Goal: Register for event/course

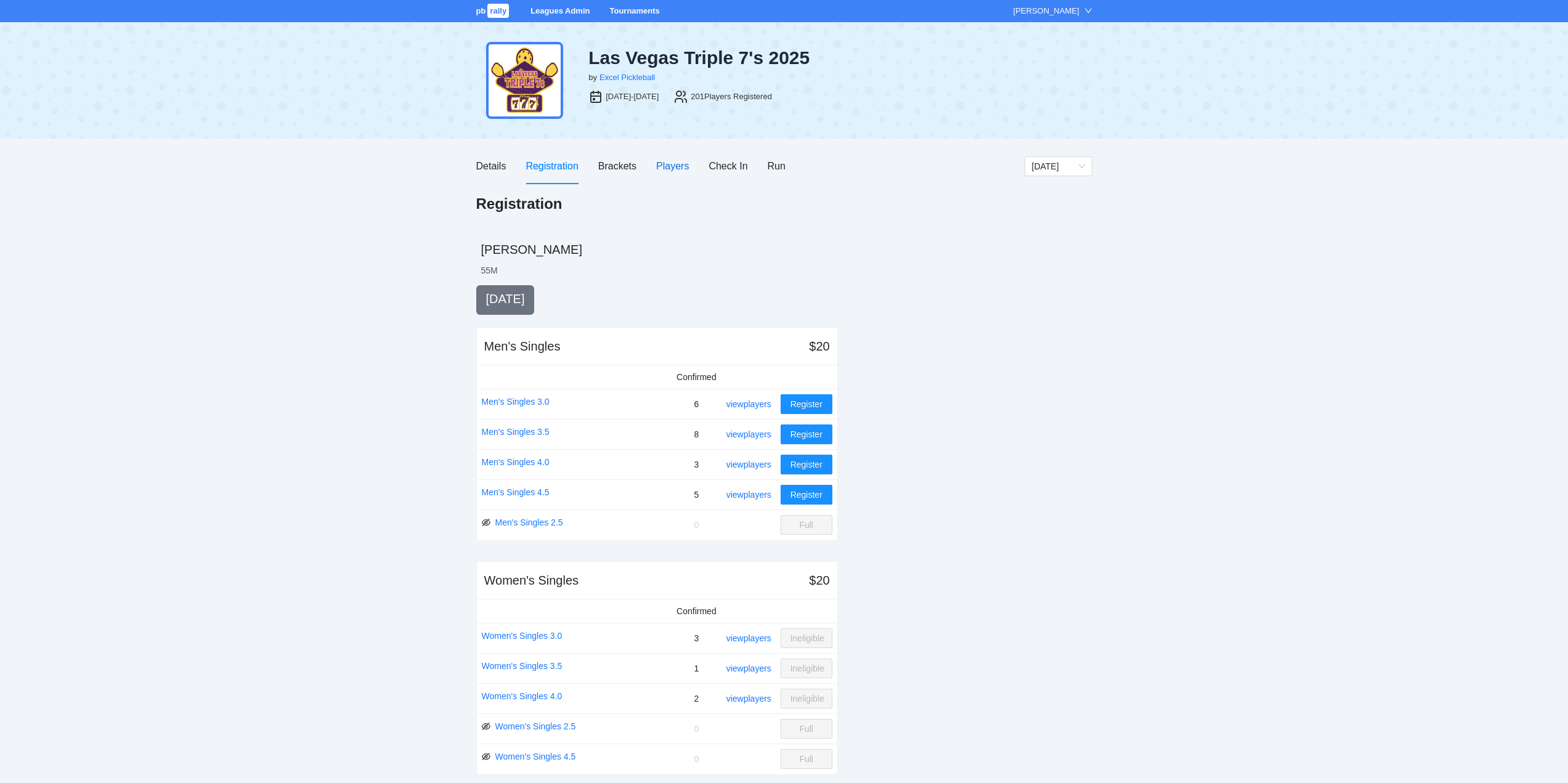
click at [672, 164] on div "Players" at bounding box center [672, 166] width 32 height 15
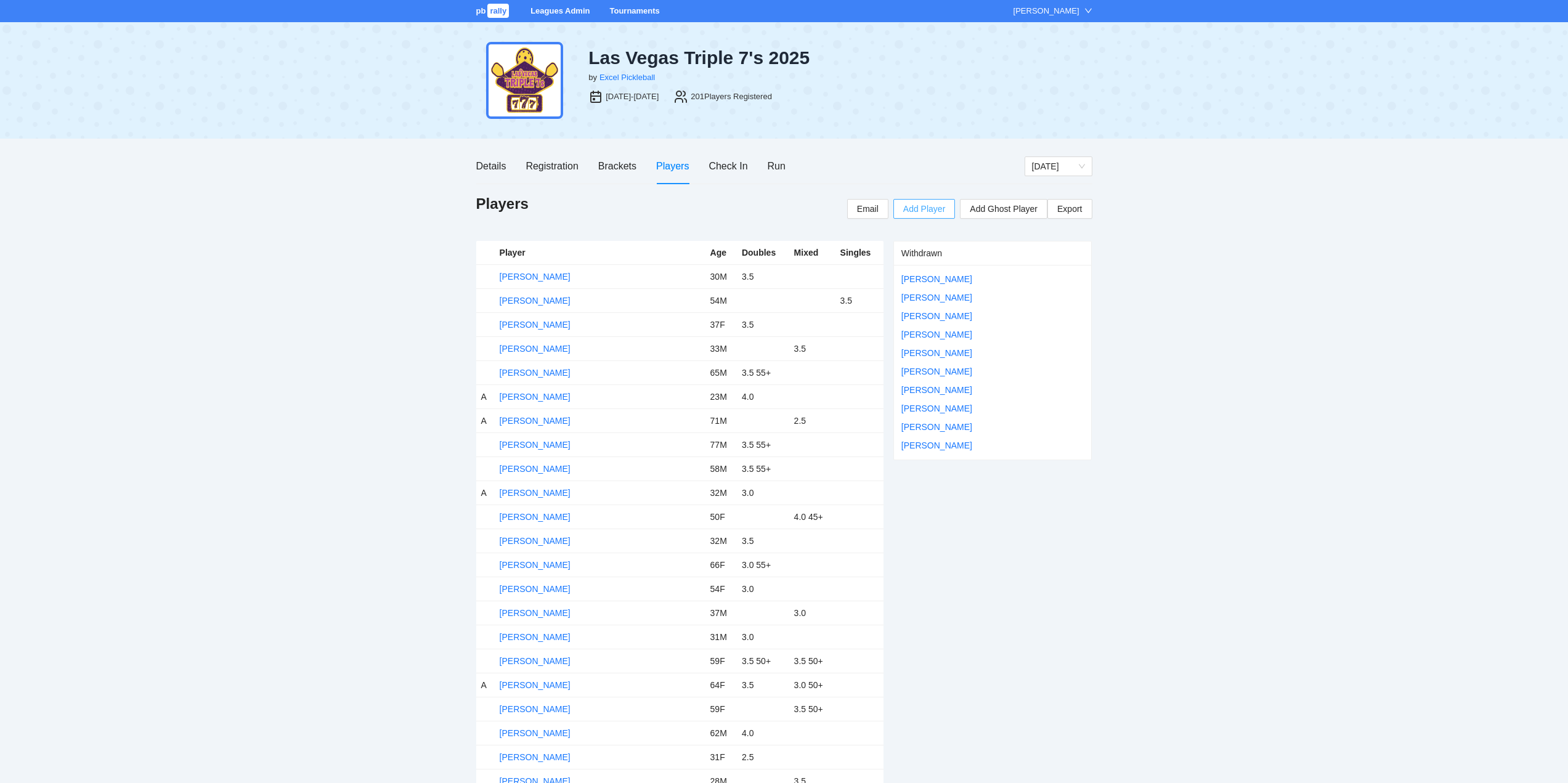
click at [921, 207] on span "Add Player" at bounding box center [924, 209] width 42 height 13
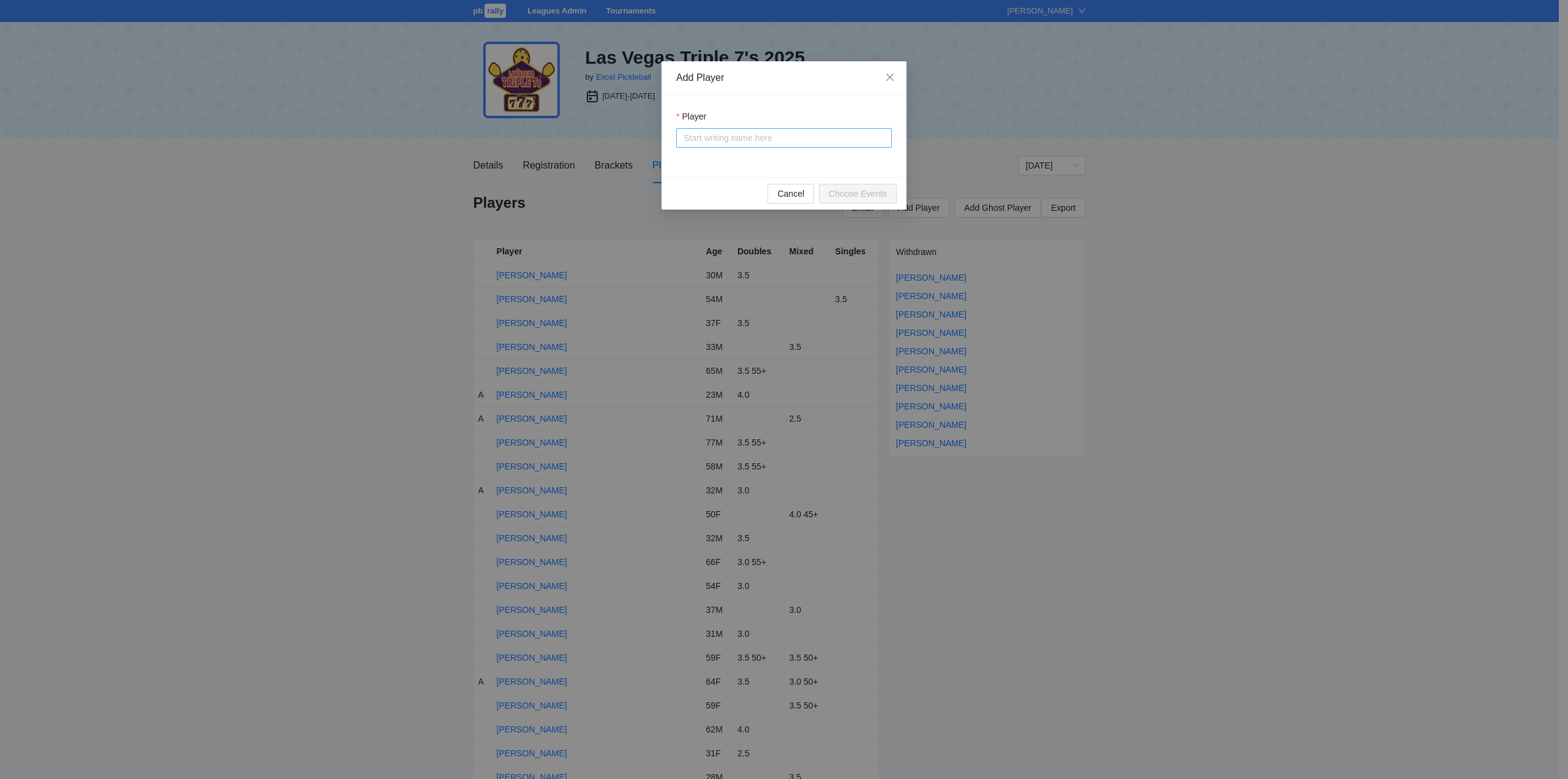
click at [710, 141] on input "Player" at bounding box center [784, 138] width 201 height 18
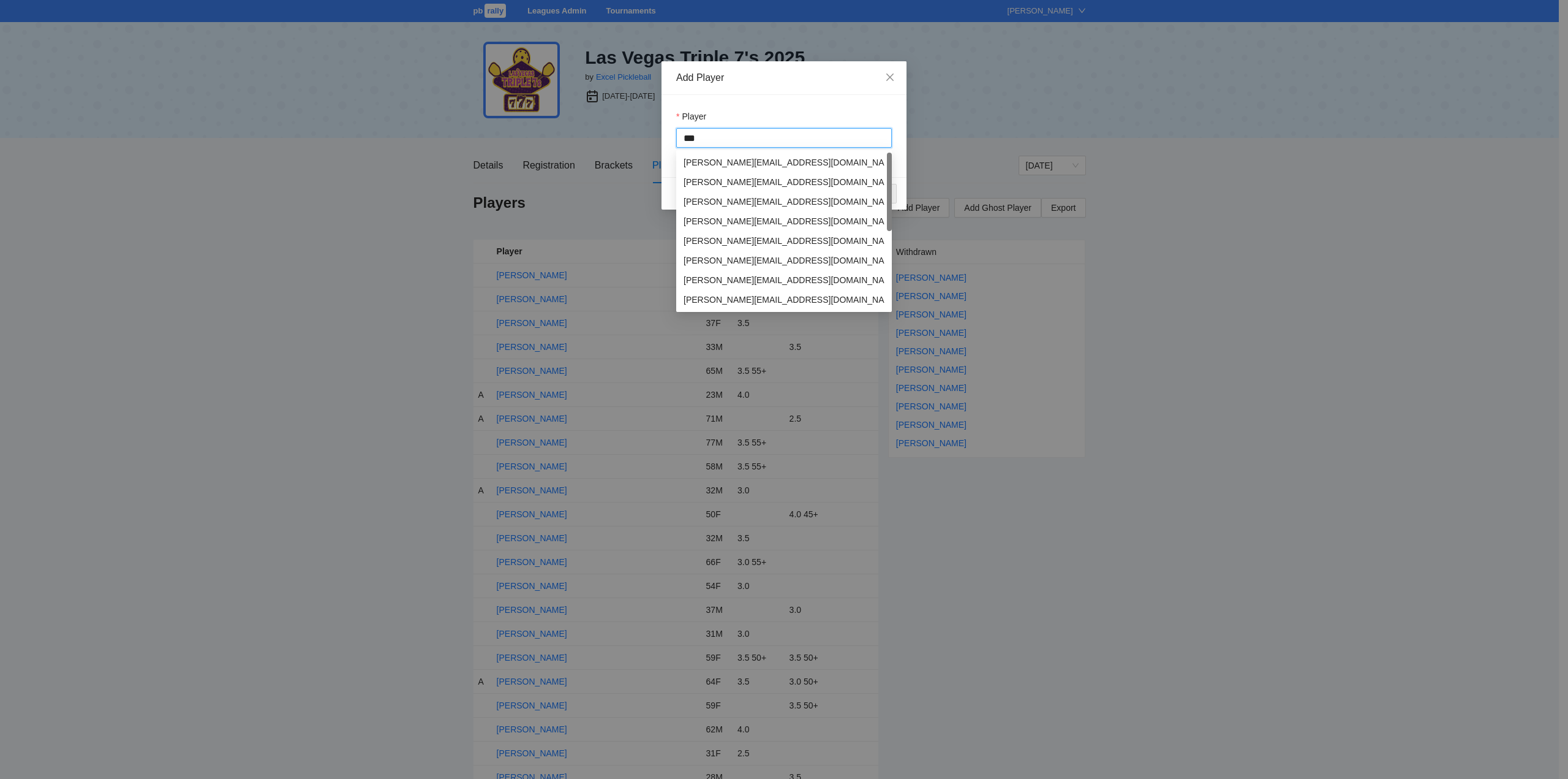
type input "****"
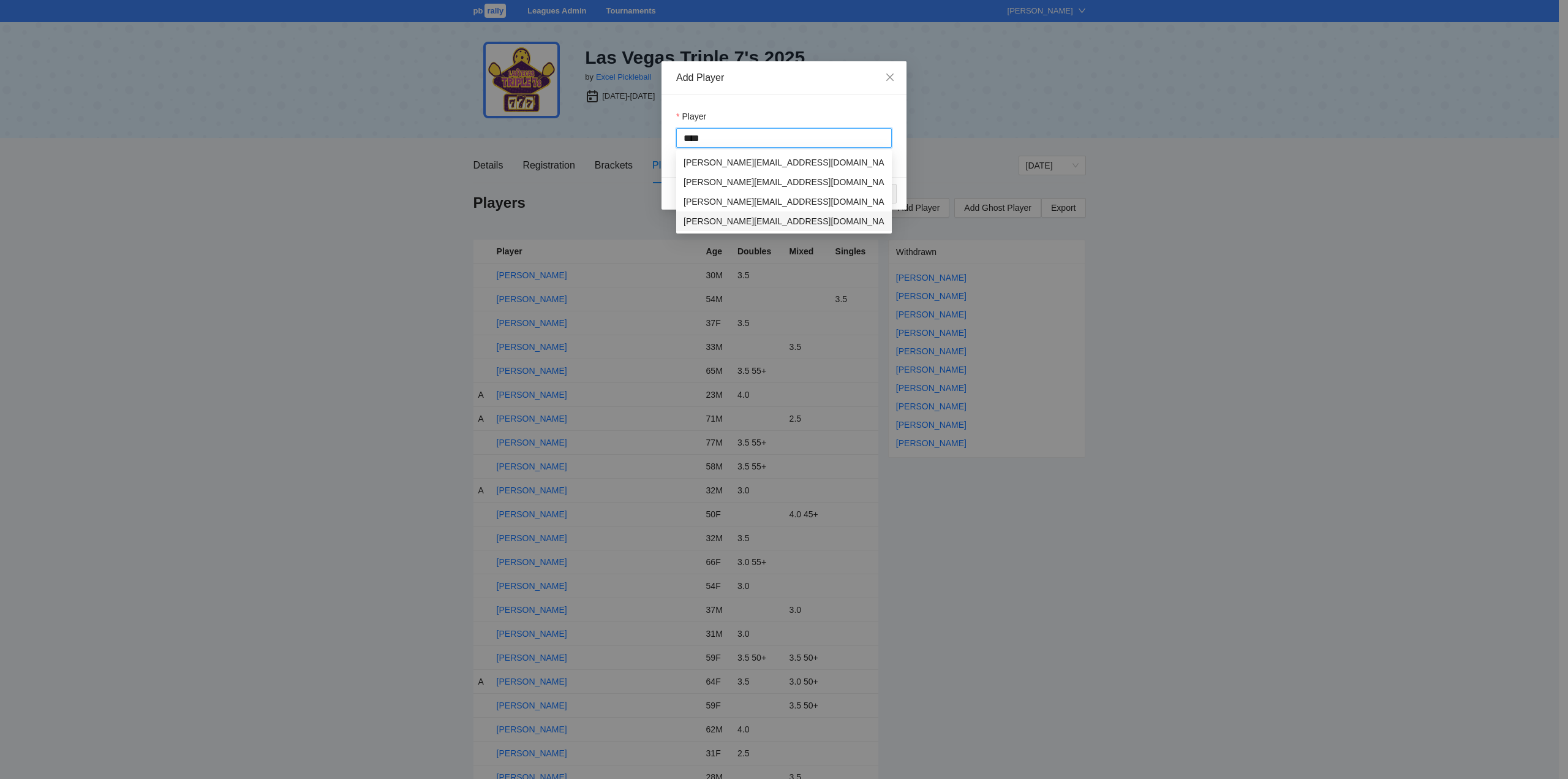
click at [733, 221] on div "[PERSON_NAME]" at bounding box center [718, 221] width 70 height 13
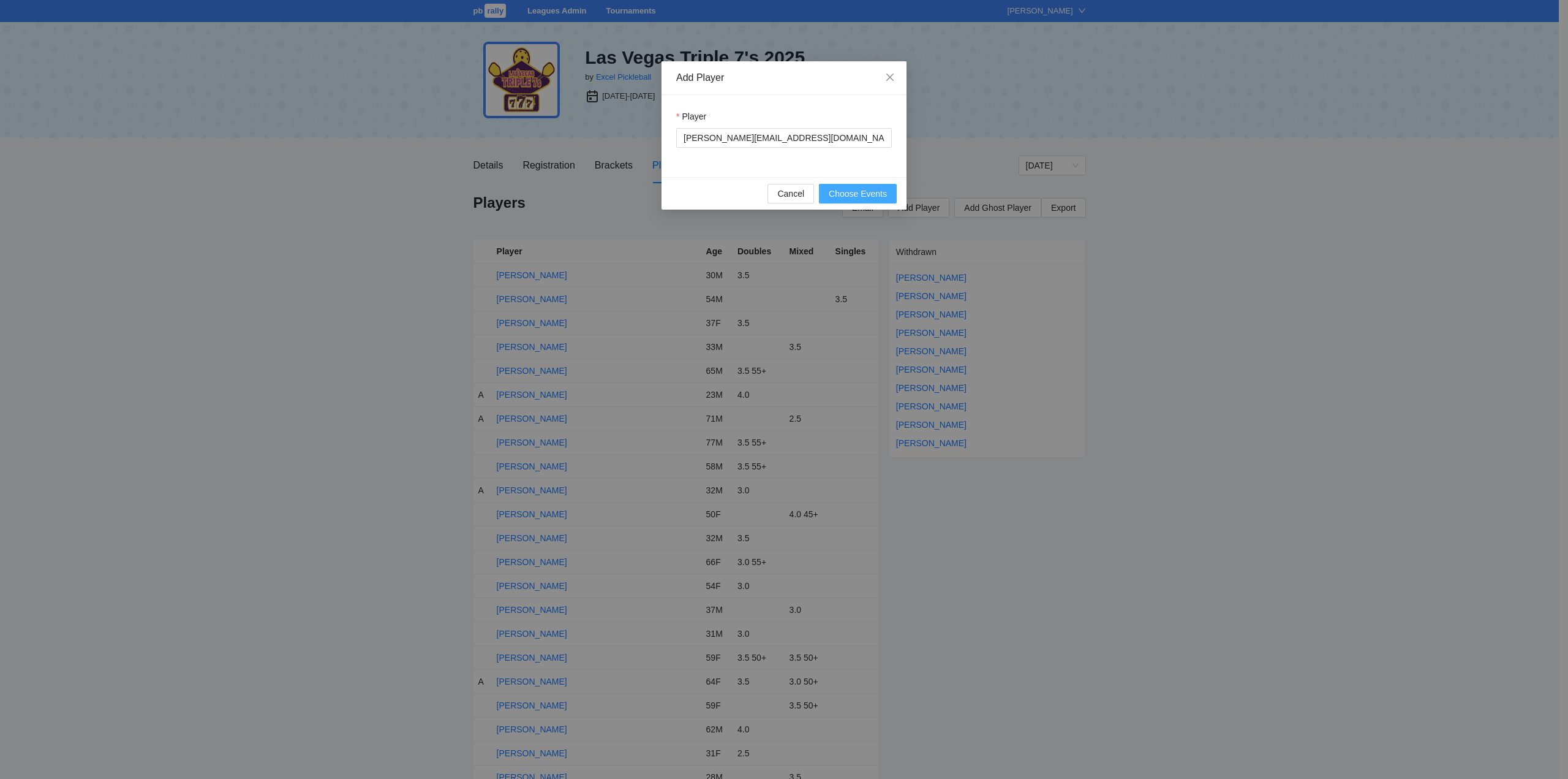
click at [848, 196] on span "Choose Events" at bounding box center [858, 194] width 58 height 13
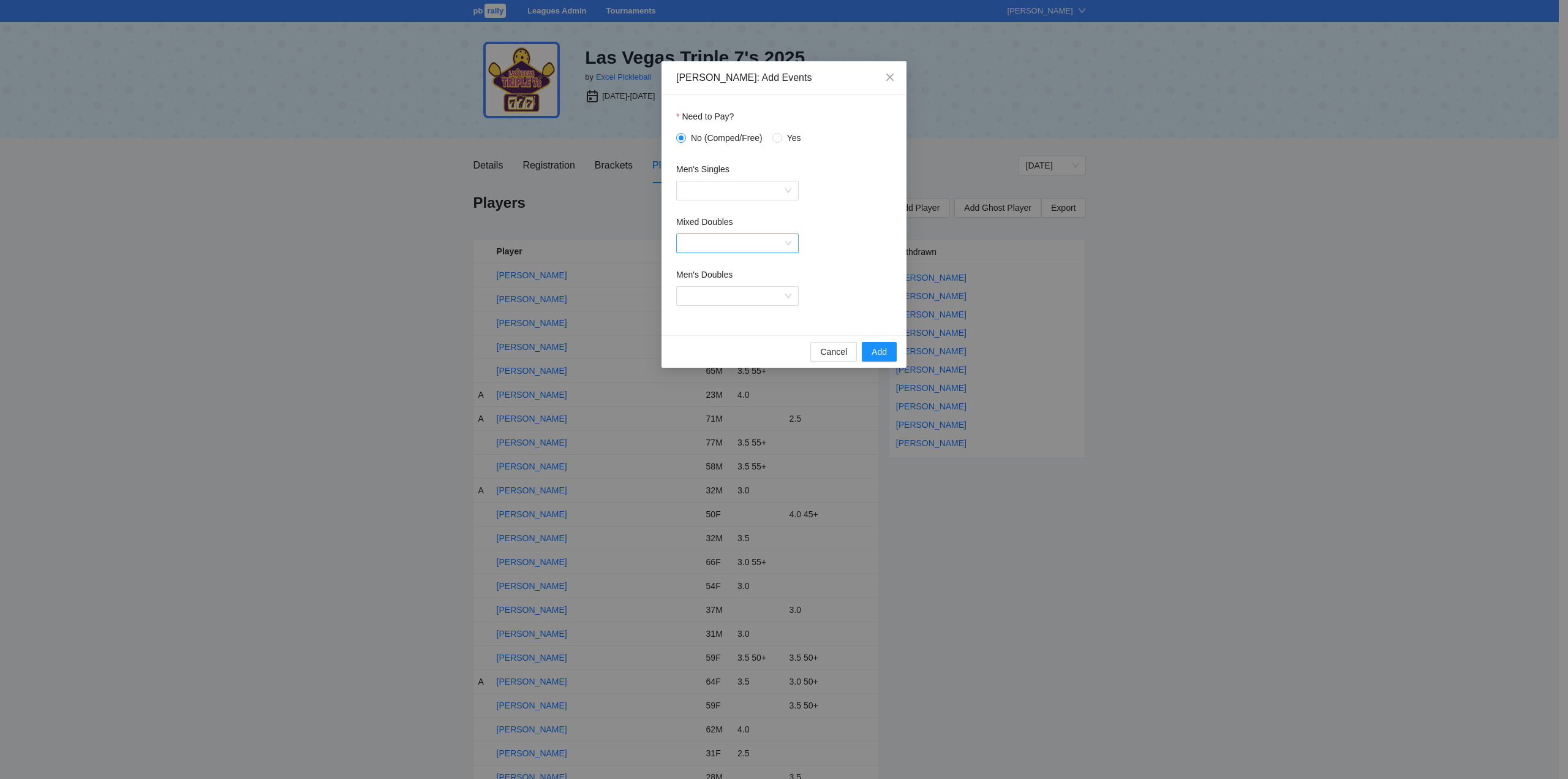
click at [721, 241] on input "Mixed Doubles" at bounding box center [733, 244] width 99 height 18
click at [722, 241] on input "Mixed Doubles" at bounding box center [733, 244] width 99 height 18
click at [700, 293] on input "Men's Doubles" at bounding box center [733, 296] width 99 height 18
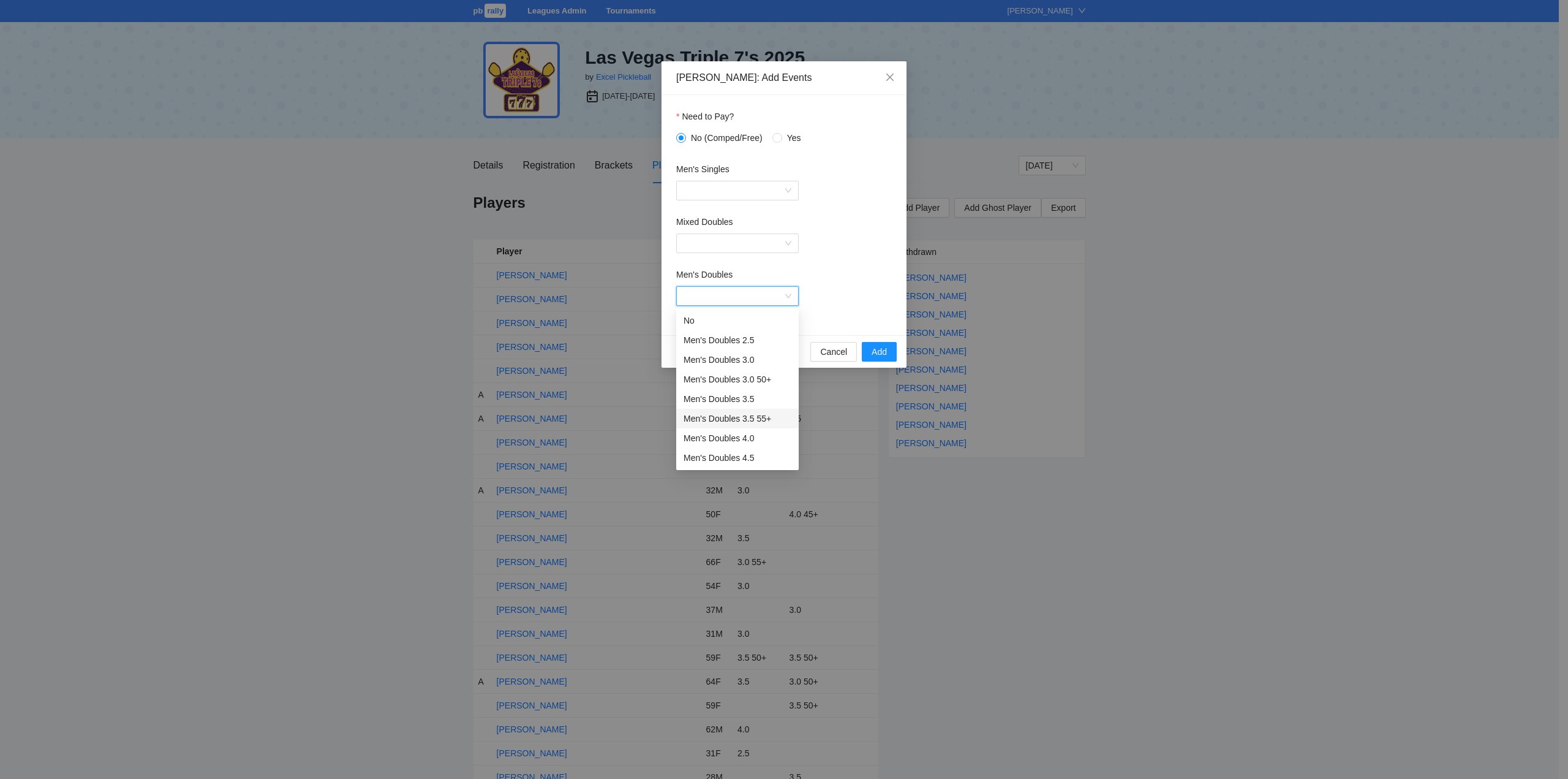
click at [712, 418] on div "Men's Doubles 3.5 55+" at bounding box center [737, 419] width 108 height 13
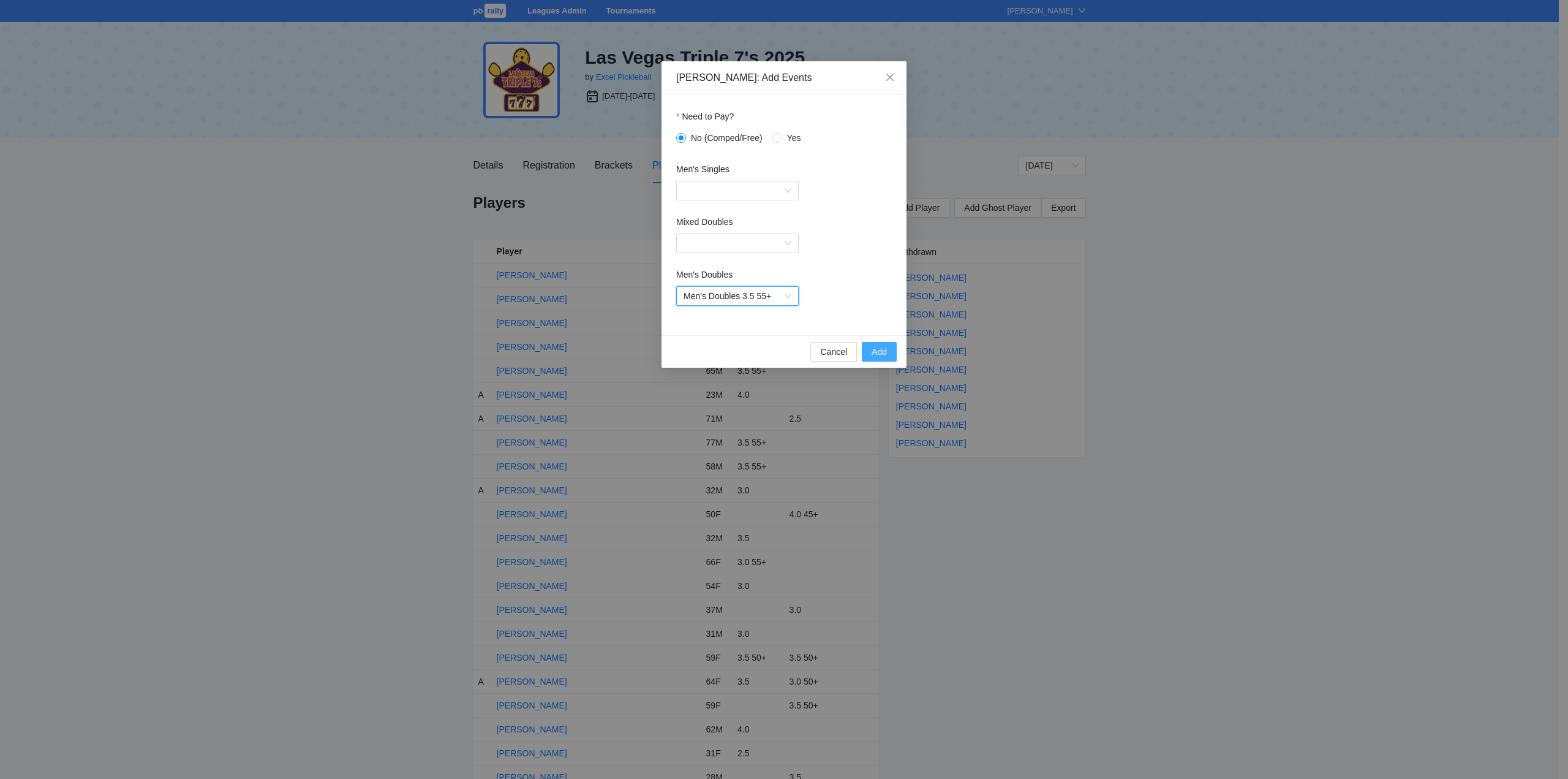
click at [884, 348] on span "Add" at bounding box center [879, 351] width 15 height 13
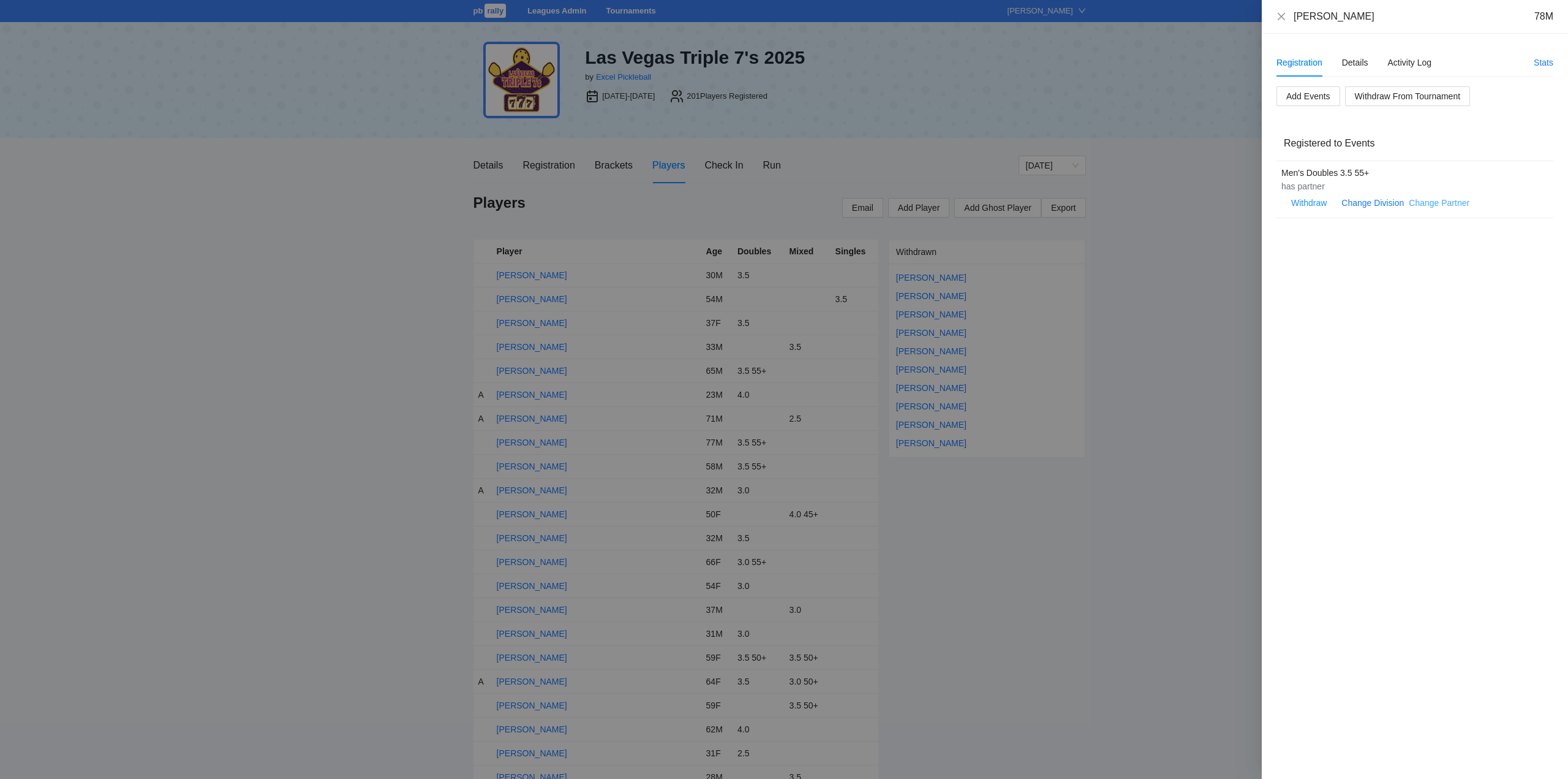
click at [1422, 201] on link "Change Partner" at bounding box center [1439, 203] width 60 height 10
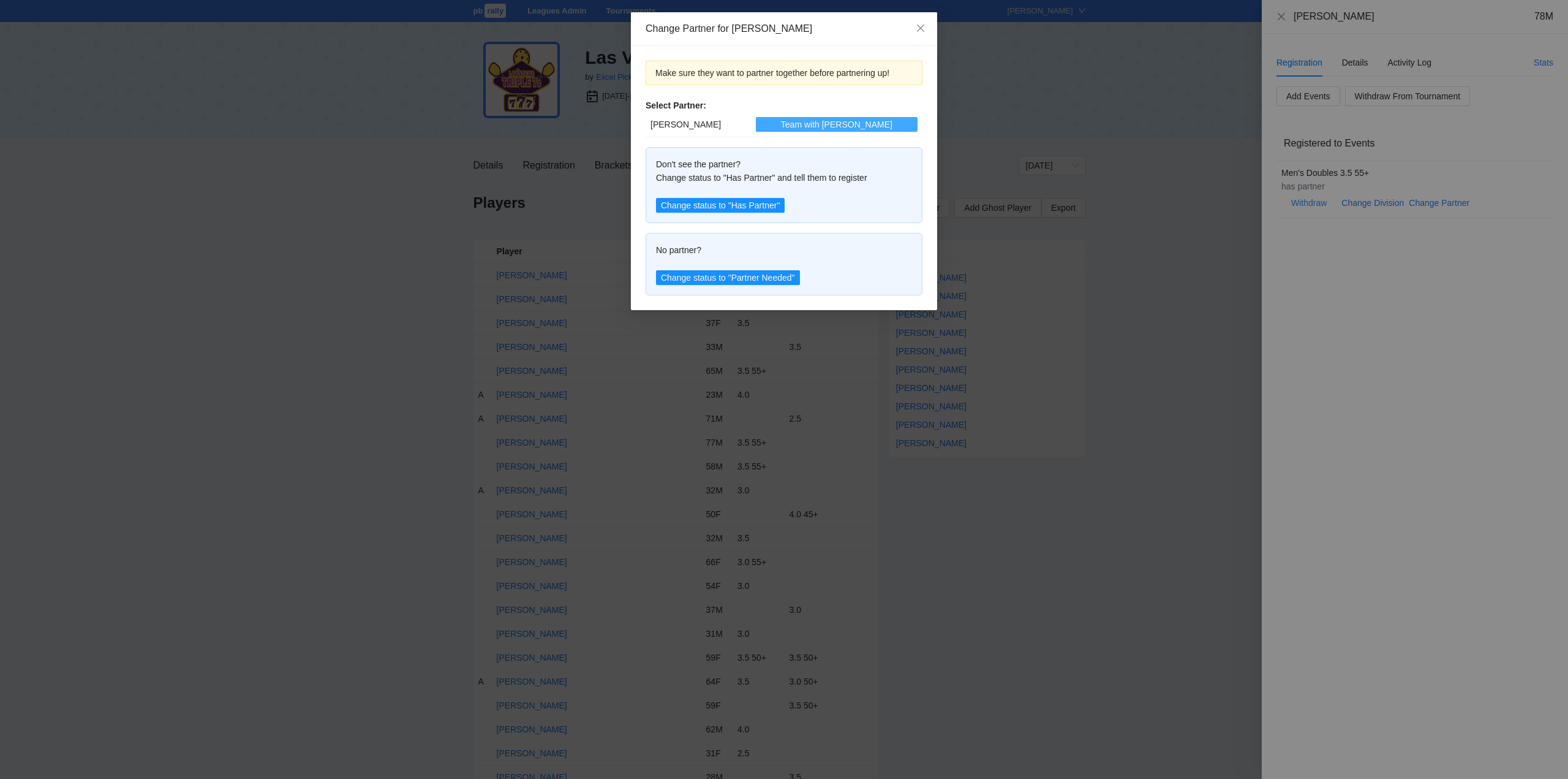
click at [839, 123] on span "Team with [PERSON_NAME]" at bounding box center [837, 124] width 112 height 13
click at [925, 28] on icon "close" at bounding box center [921, 28] width 10 height 10
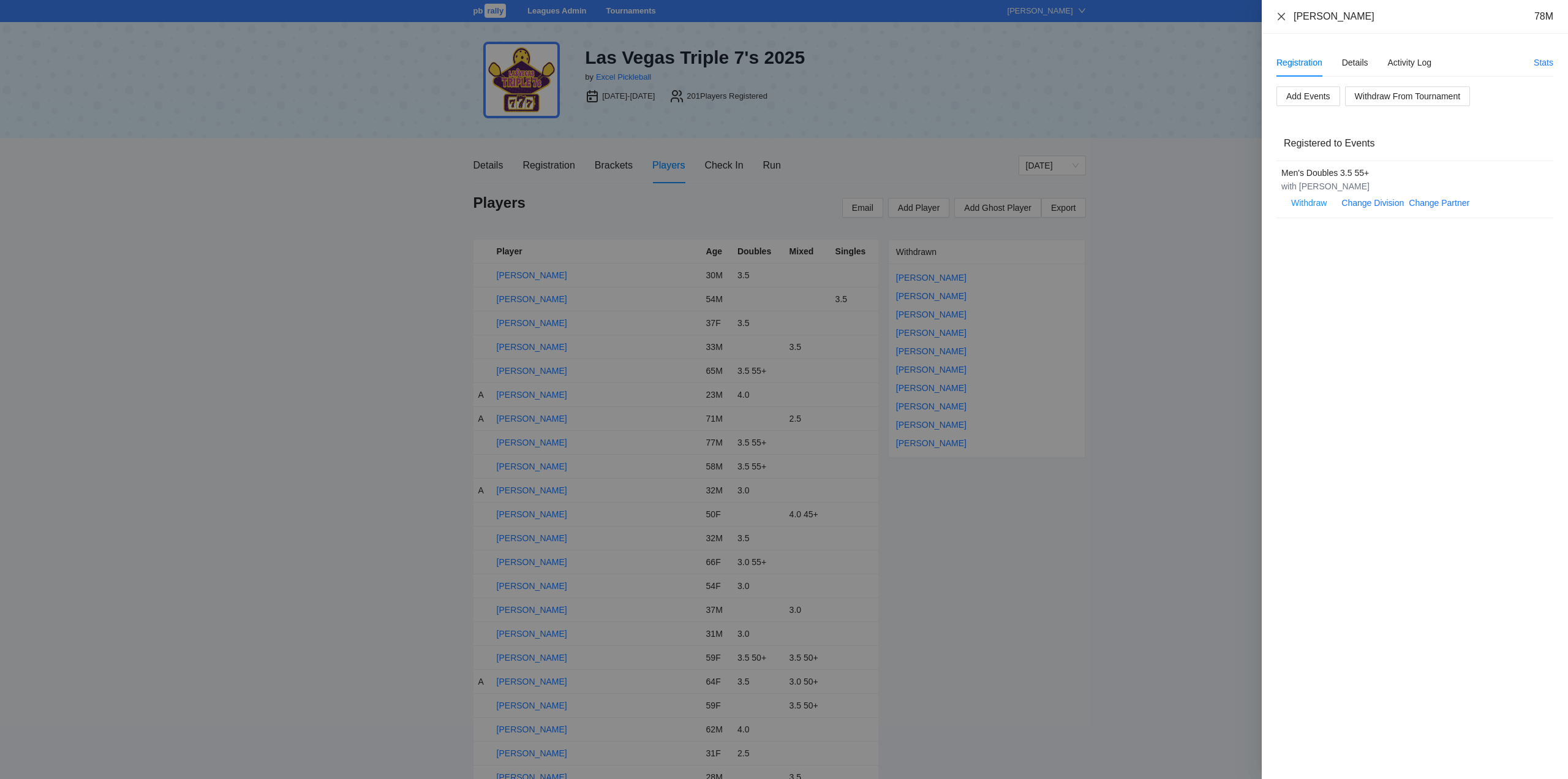
click at [1281, 16] on icon "close" at bounding box center [1281, 17] width 10 height 10
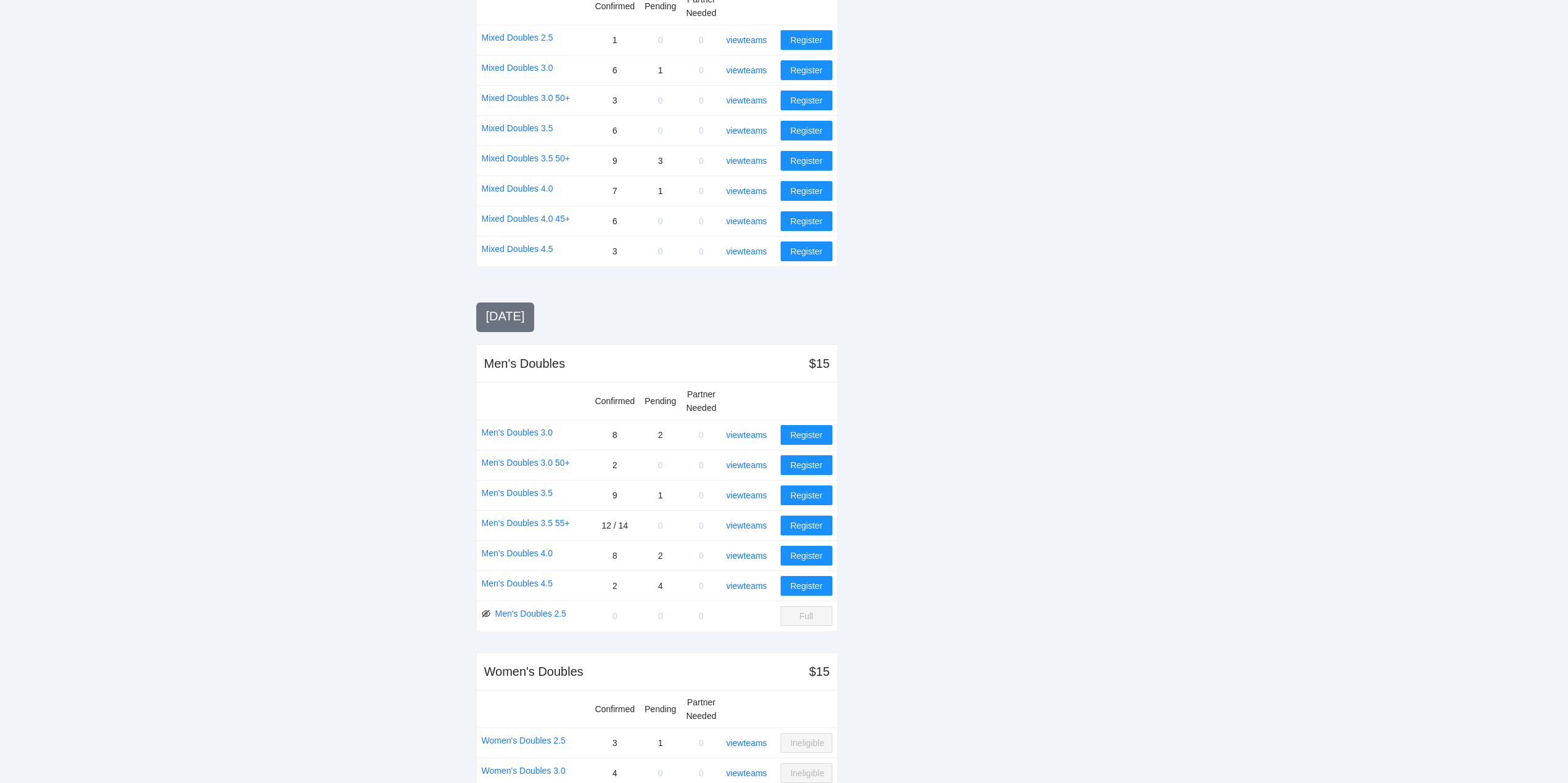
scroll to position [924, 0]
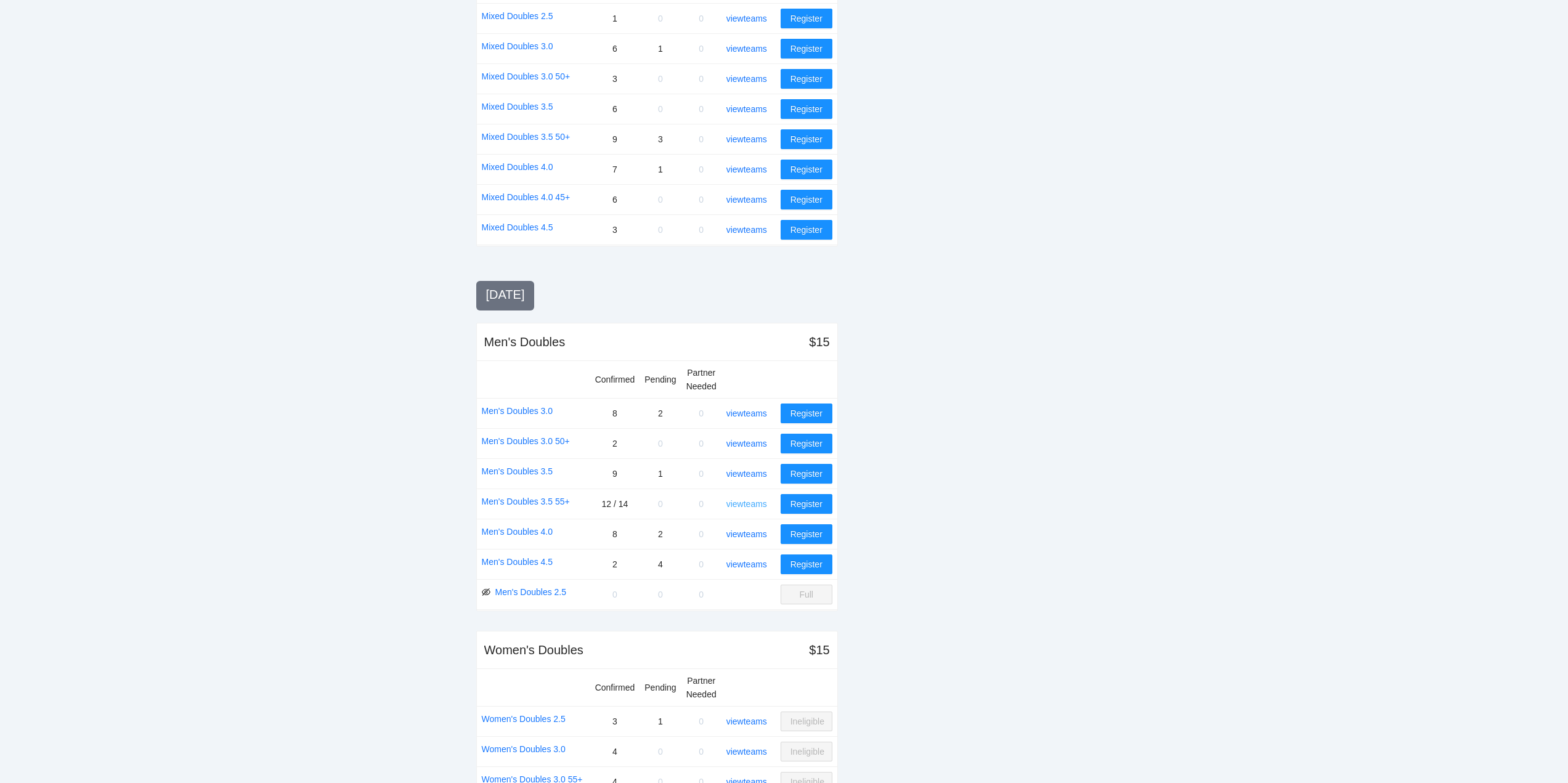
click at [754, 503] on link "view teams" at bounding box center [747, 504] width 41 height 10
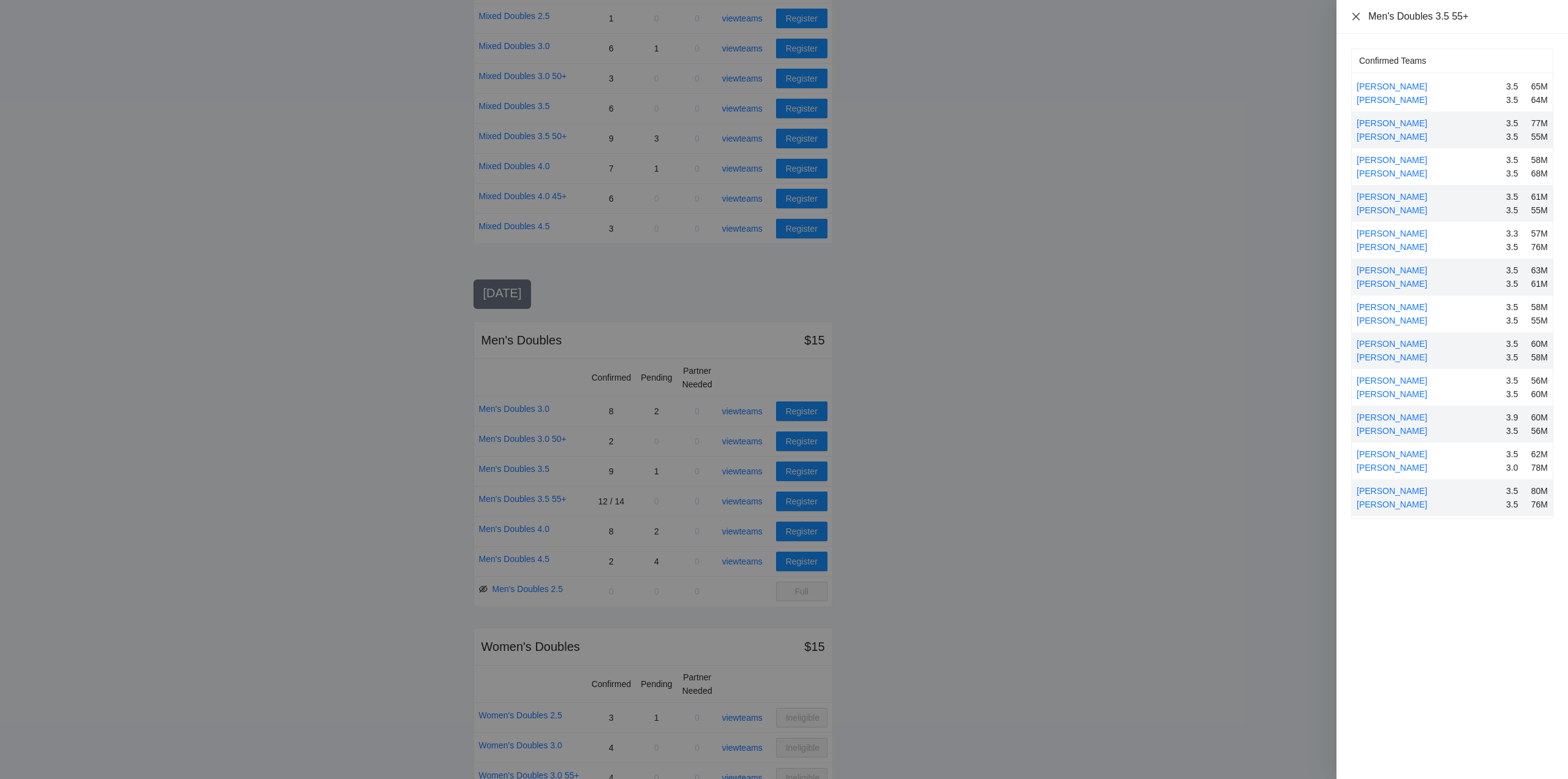
click at [1353, 15] on icon "close" at bounding box center [1357, 17] width 10 height 10
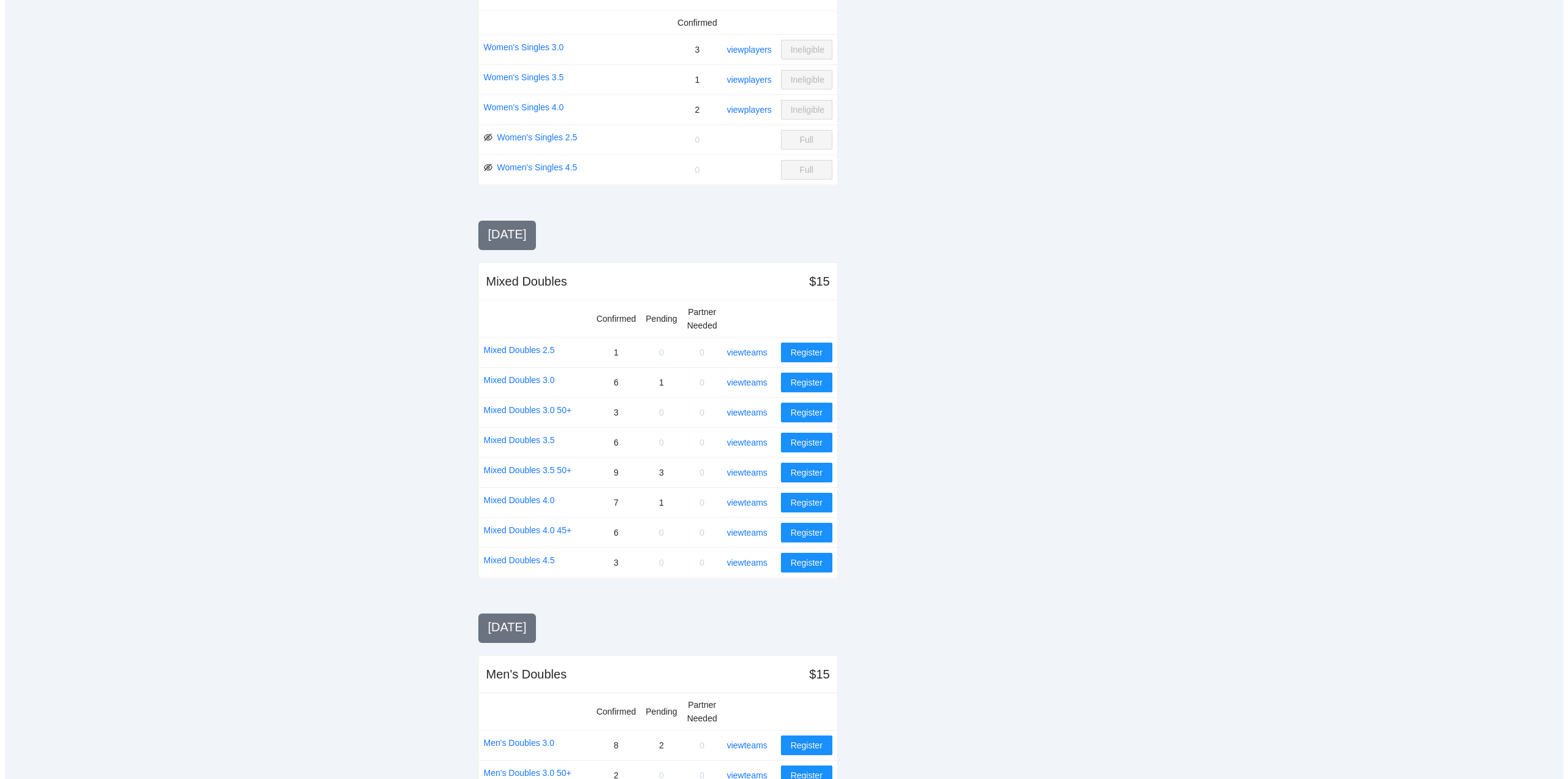
scroll to position [613, 0]
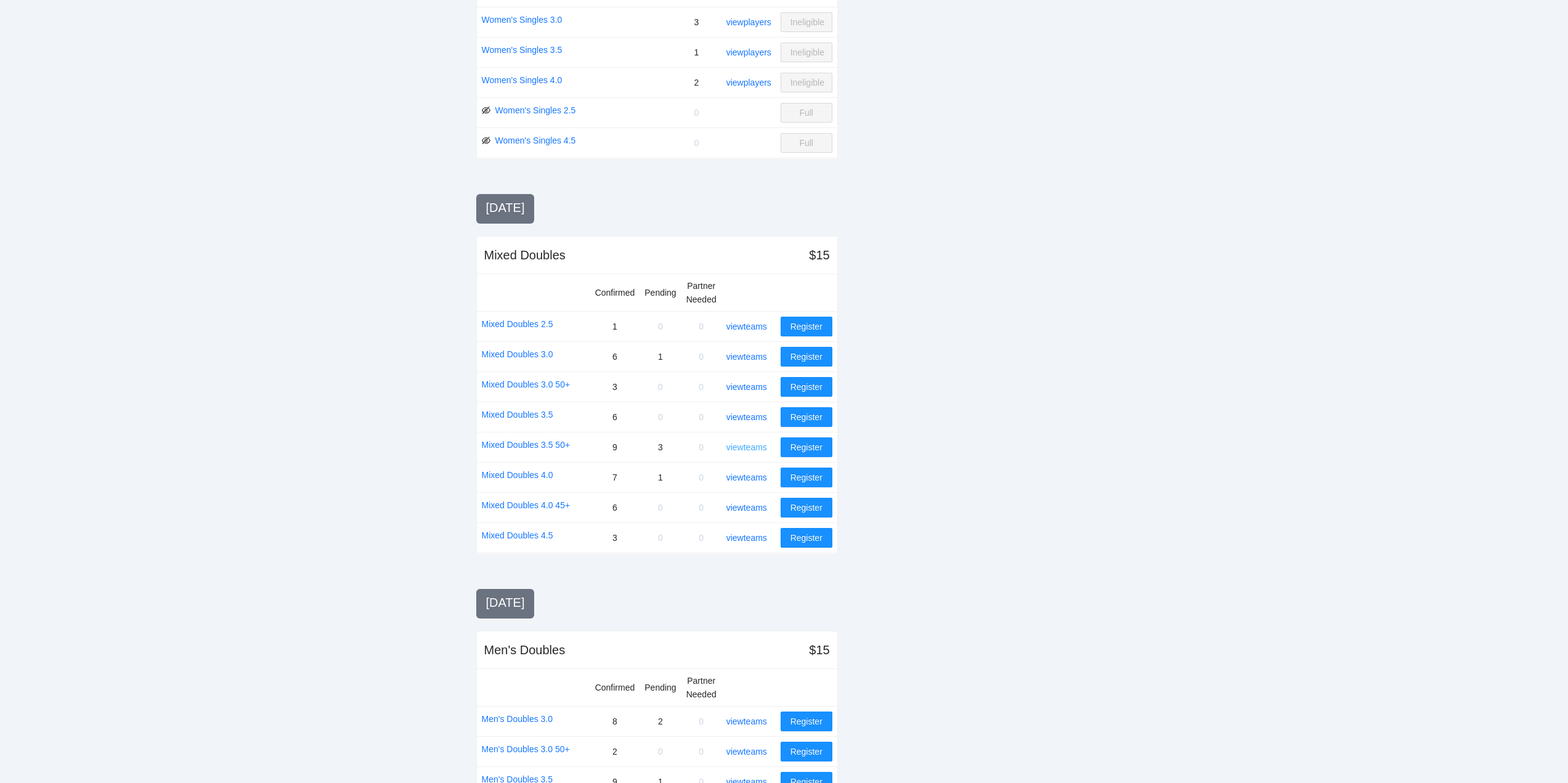
click at [752, 444] on link "view teams" at bounding box center [747, 447] width 41 height 10
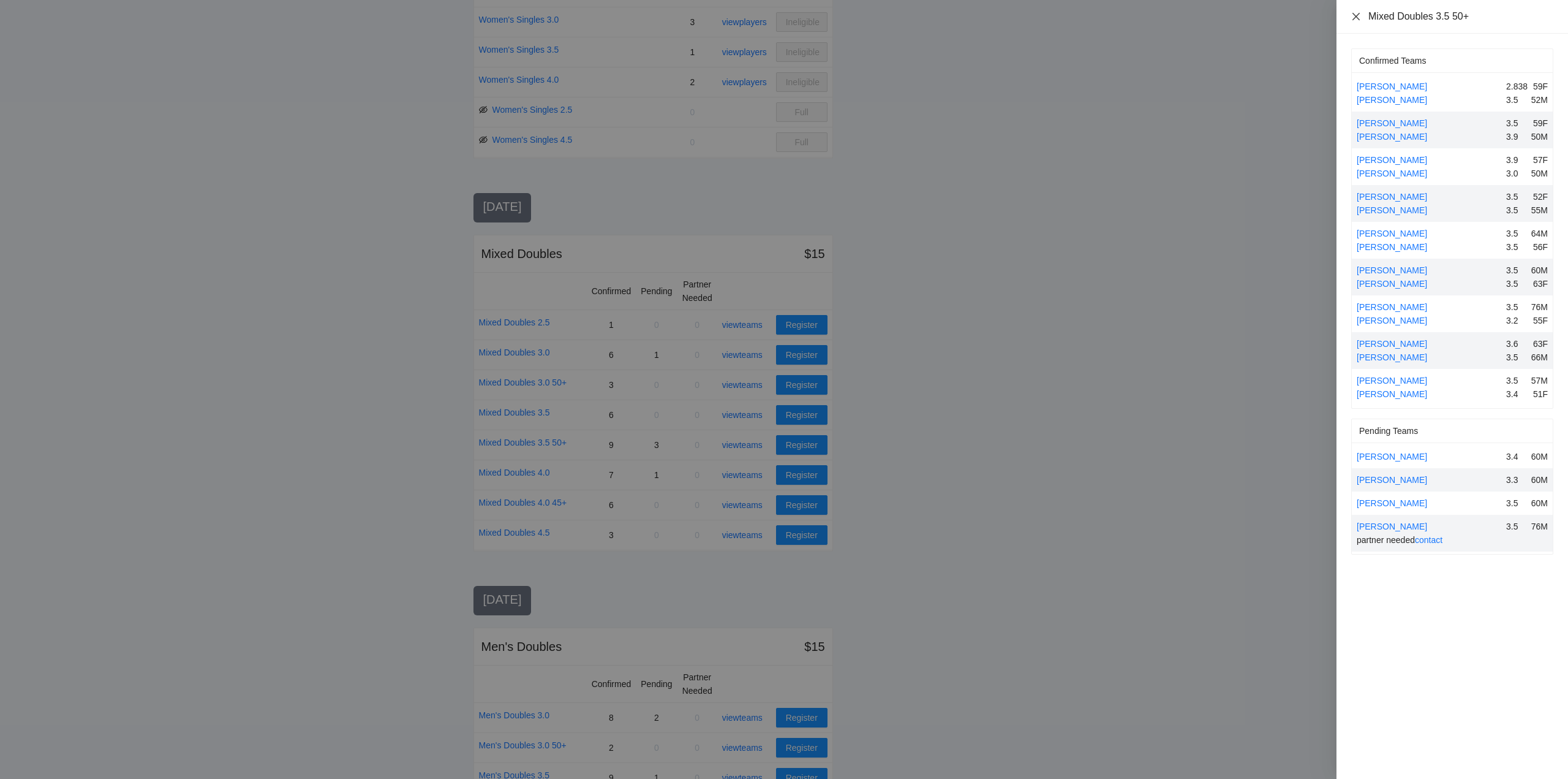
click at [1357, 15] on icon "close" at bounding box center [1356, 16] width 7 height 7
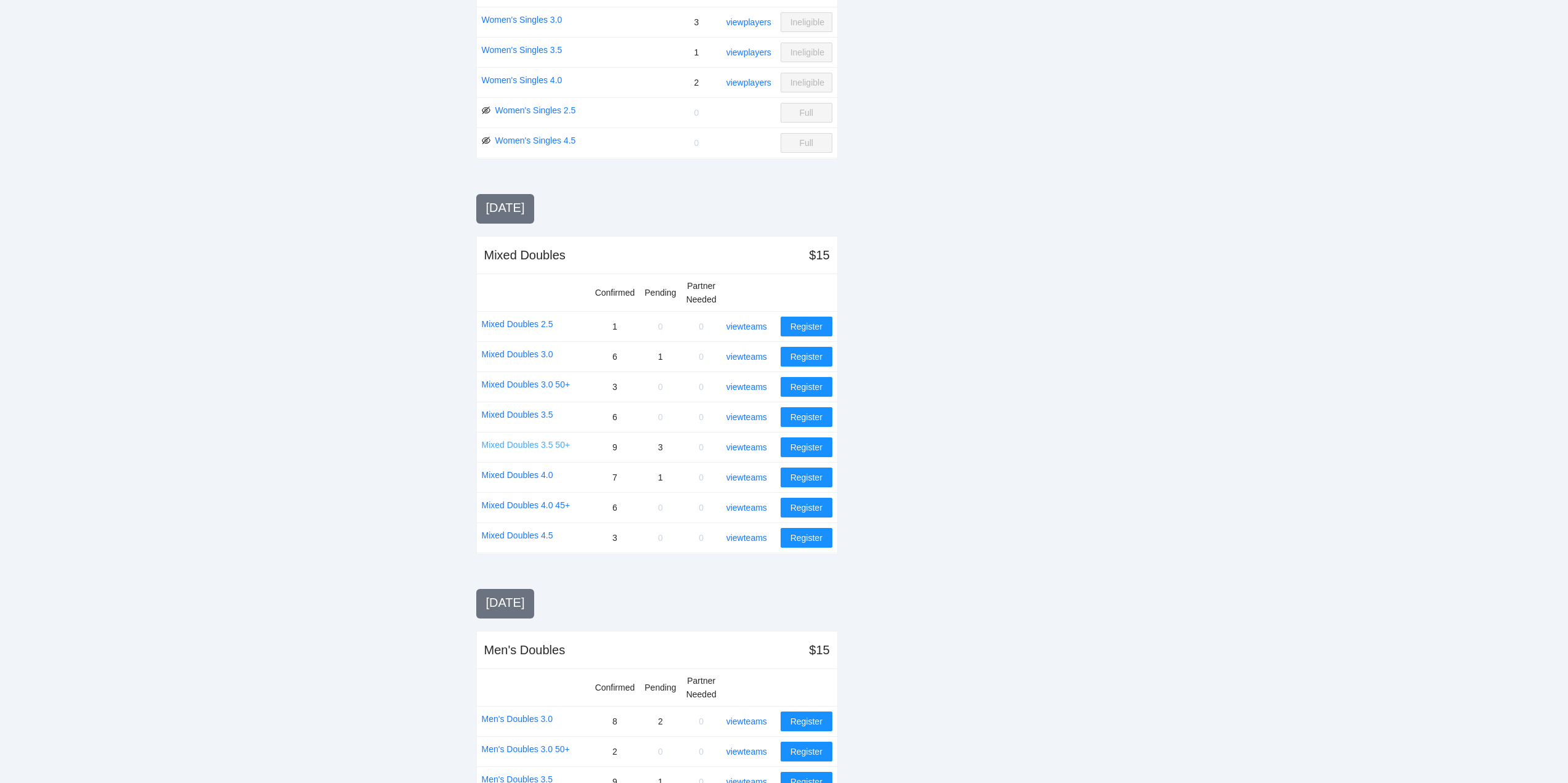
click at [522, 443] on link "Mixed Doubles 3.5 50+" at bounding box center [526, 445] width 89 height 13
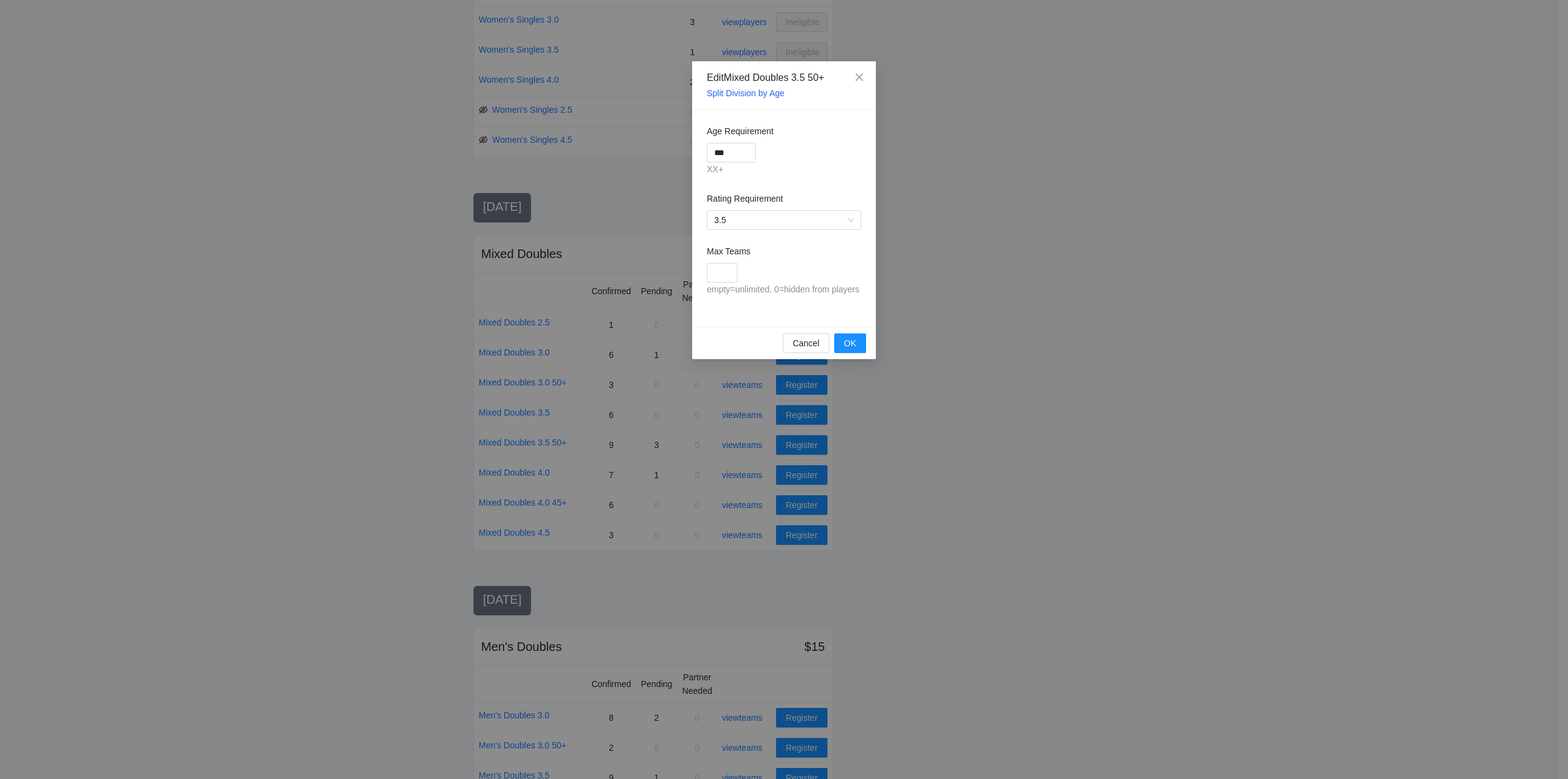
click at [721, 260] on div "Max Teams" at bounding box center [784, 254] width 154 height 18
click at [730, 278] on input "Max Teams" at bounding box center [722, 273] width 31 height 20
type input "**"
drag, startPoint x: 850, startPoint y: 342, endPoint x: 846, endPoint y: 351, distance: 9.8
click at [851, 342] on span "OK" at bounding box center [850, 343] width 12 height 13
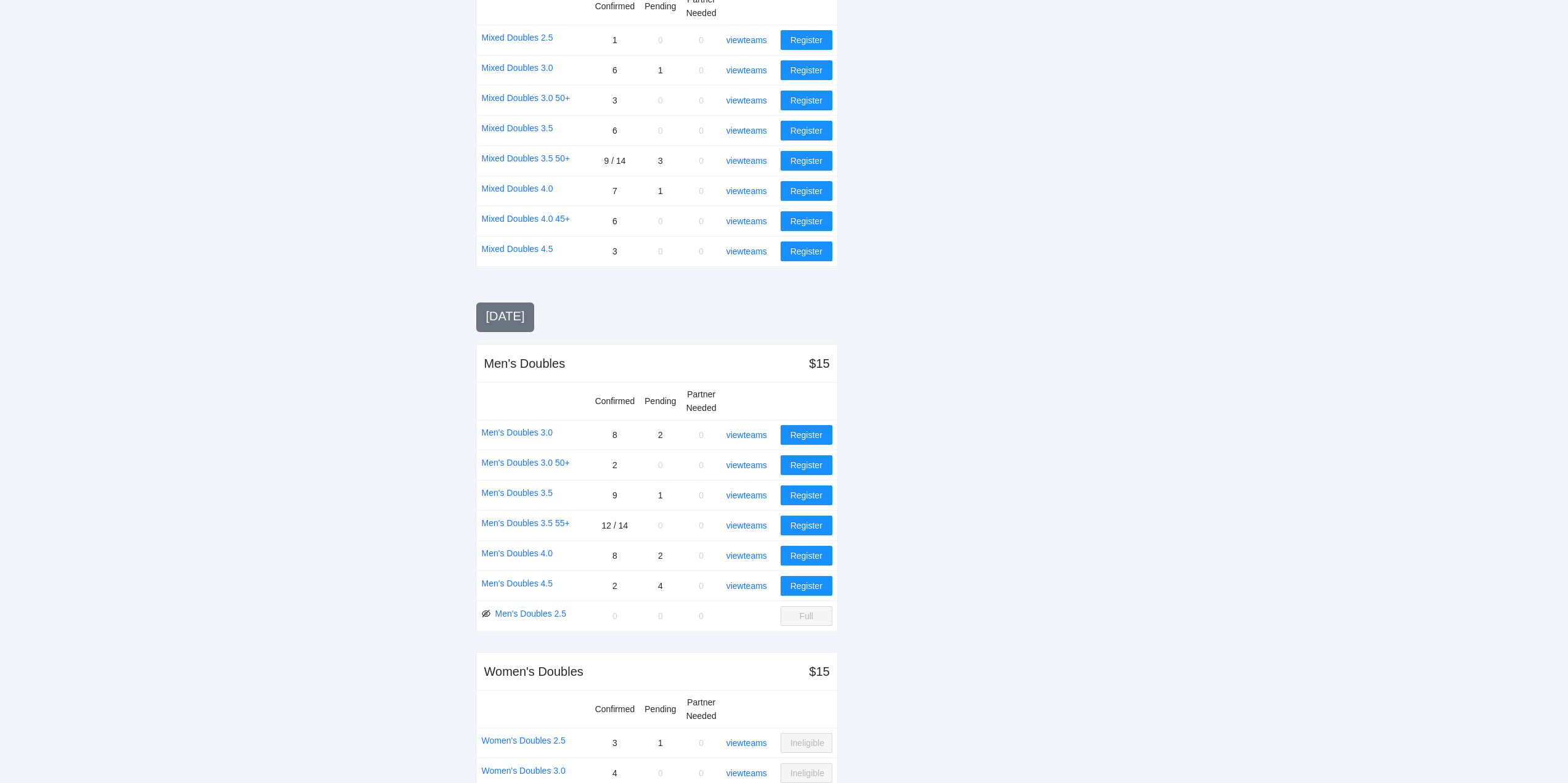
scroll to position [924, 0]
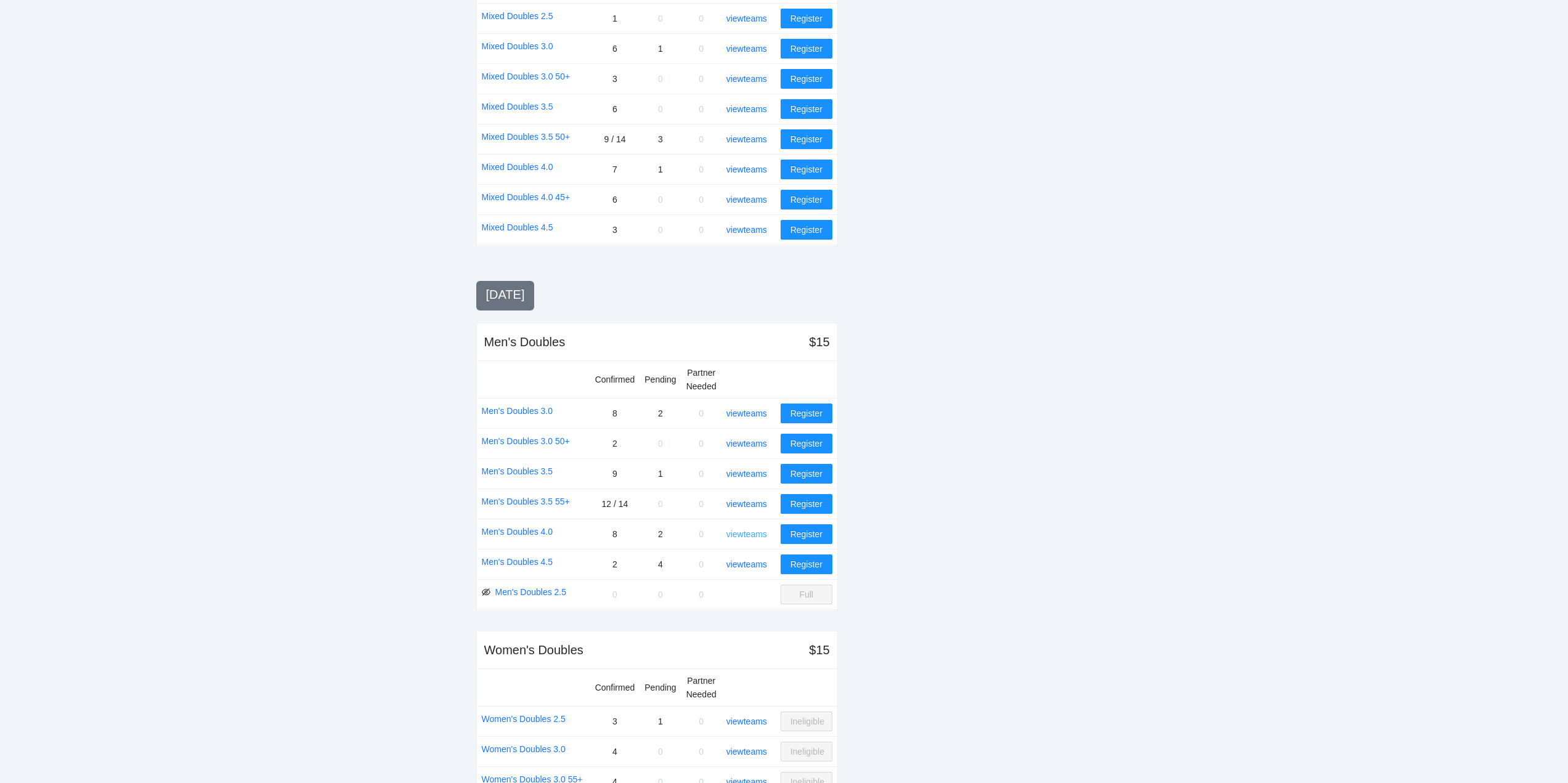
click at [752, 535] on link "view teams" at bounding box center [747, 534] width 41 height 10
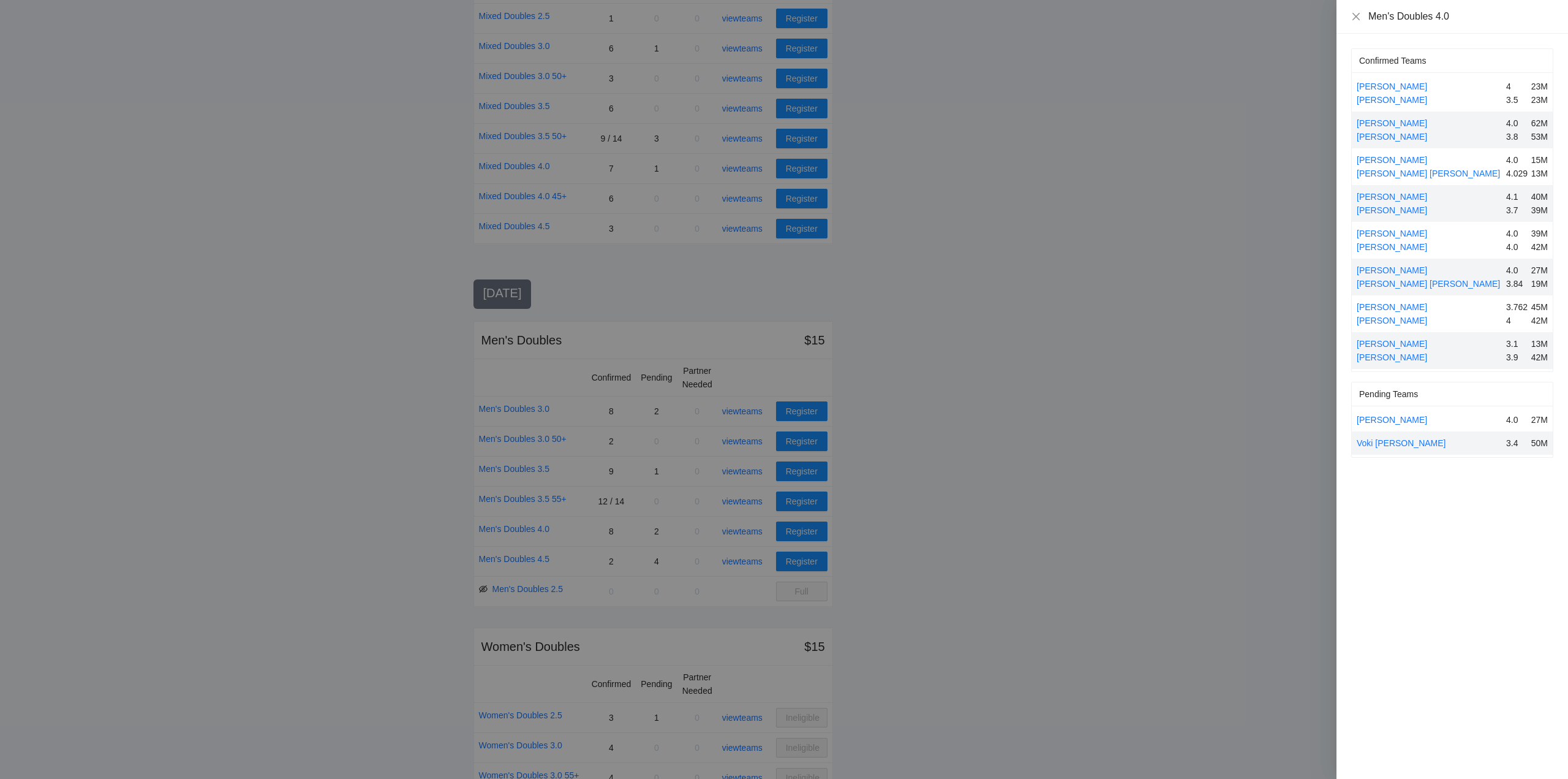
click at [1362, 17] on div "Men's Doubles 4.0" at bounding box center [1453, 17] width 202 height 13
click at [1356, 15] on icon "close" at bounding box center [1357, 17] width 10 height 10
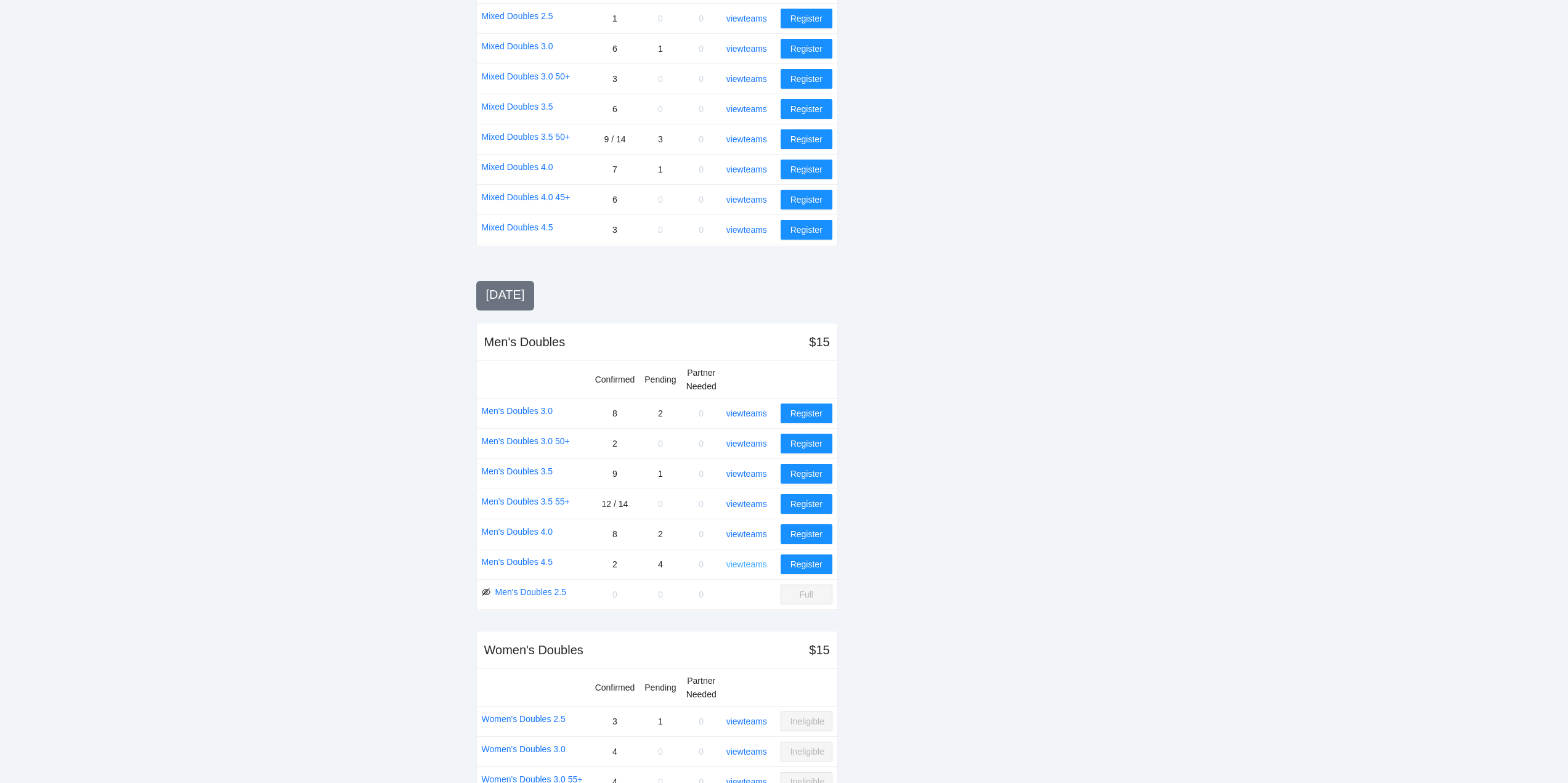
click at [752, 562] on link "view teams" at bounding box center [747, 565] width 41 height 10
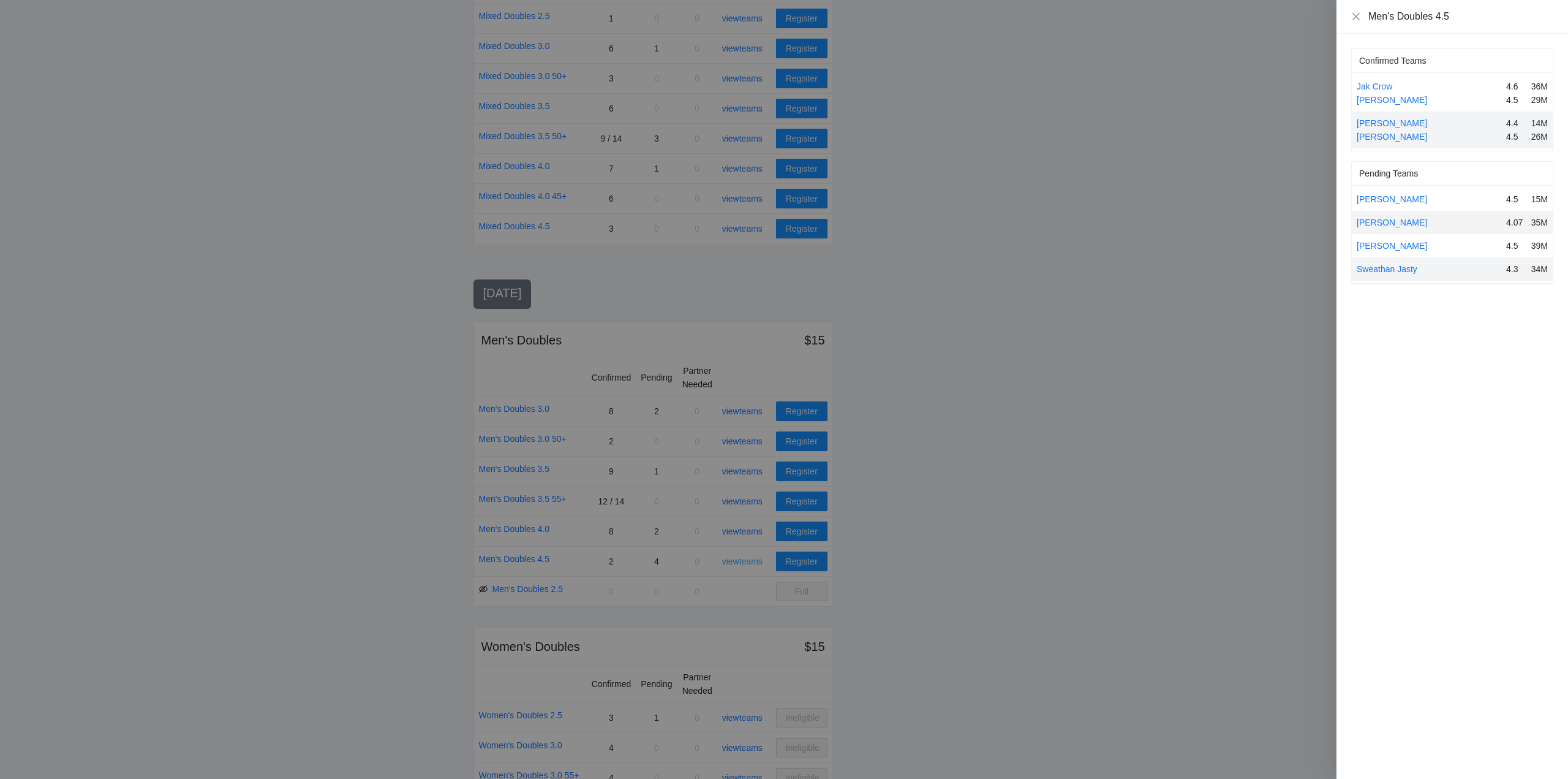
click at [748, 559] on div at bounding box center [784, 390] width 1568 height 779
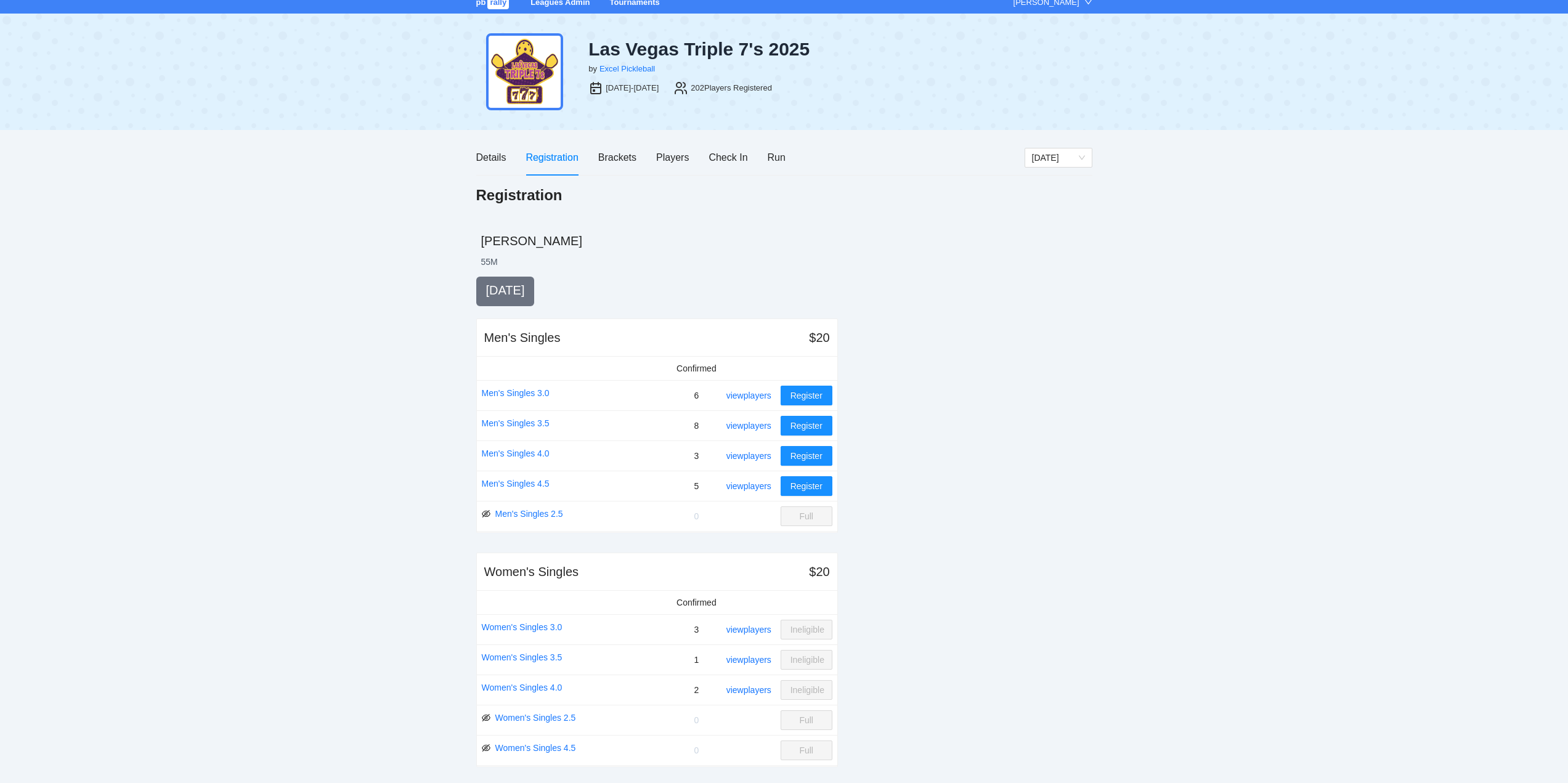
scroll to position [0, 0]
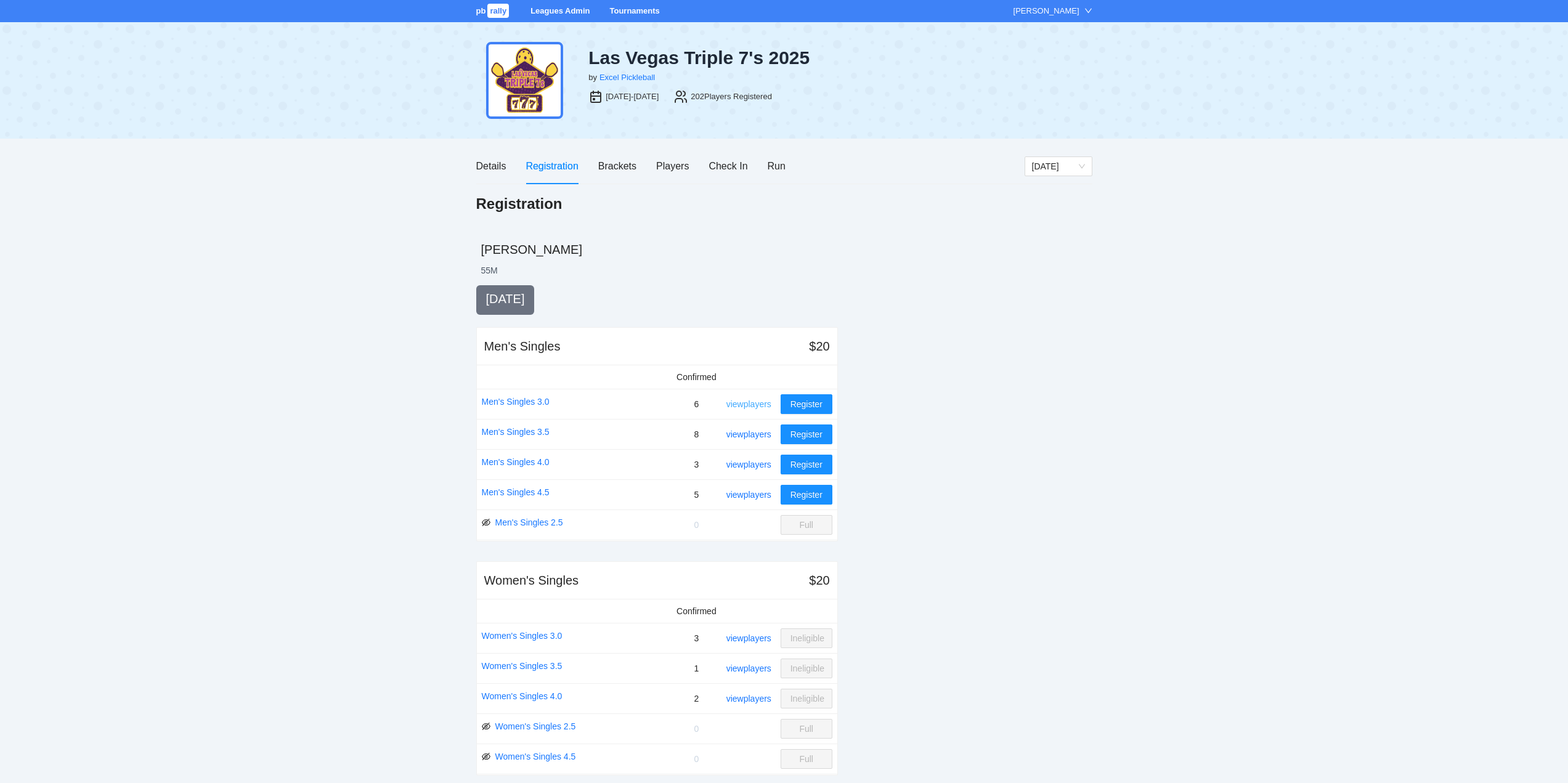
click at [749, 405] on link "view players" at bounding box center [749, 404] width 45 height 10
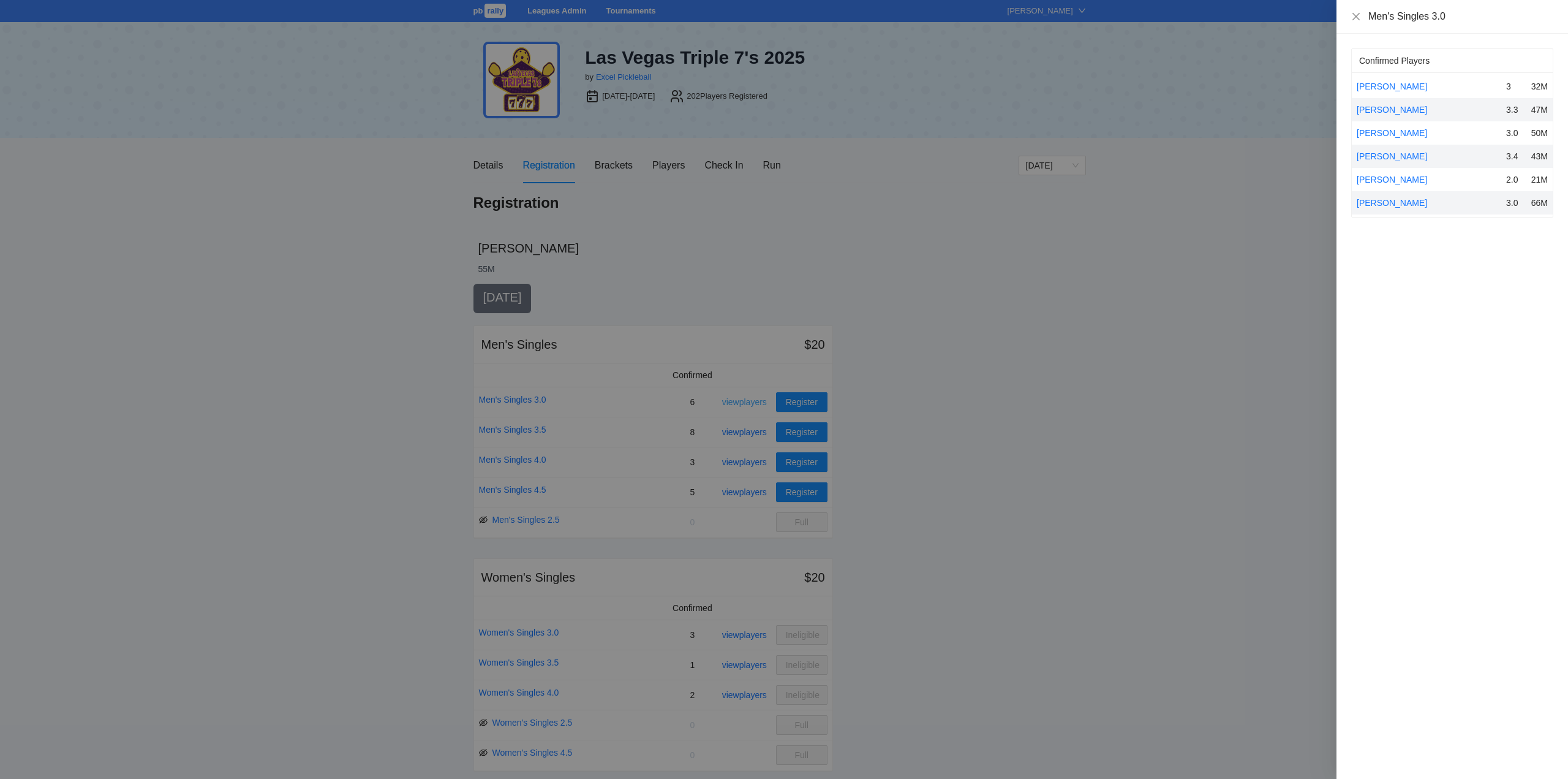
click at [745, 403] on div at bounding box center [784, 390] width 1568 height 779
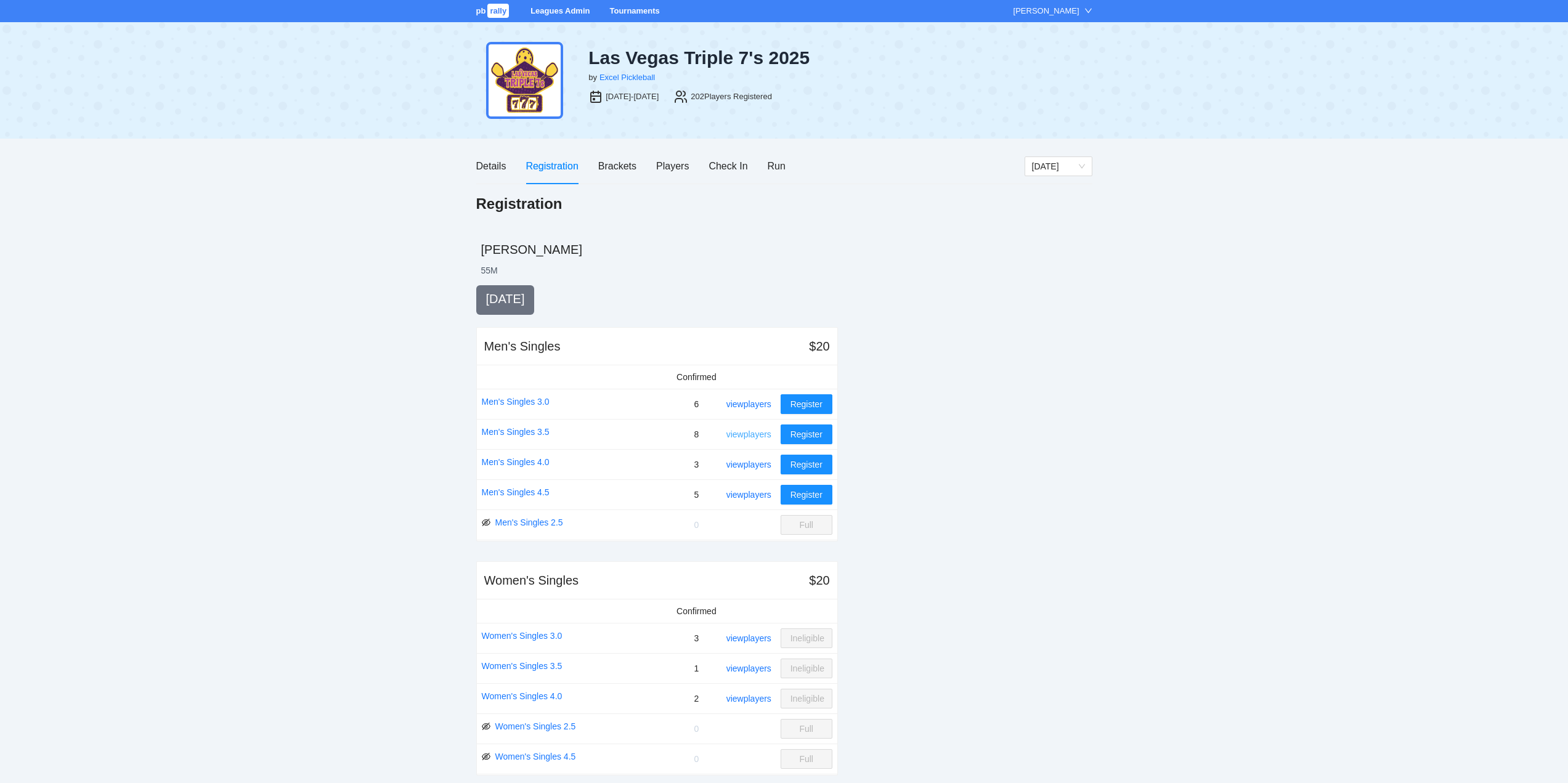
click at [744, 436] on link "view players" at bounding box center [749, 435] width 45 height 10
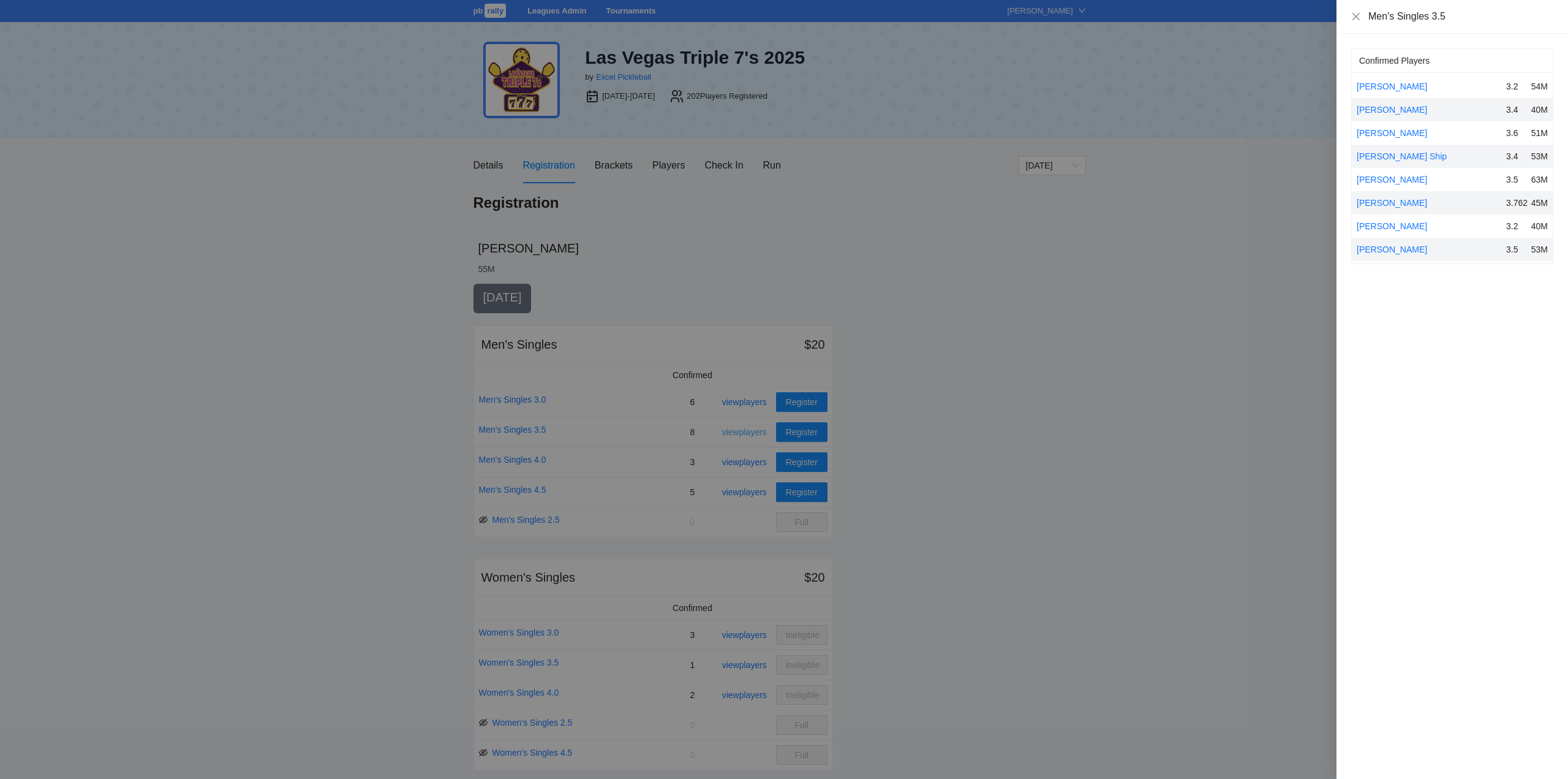
click at [740, 433] on div at bounding box center [784, 390] width 1568 height 779
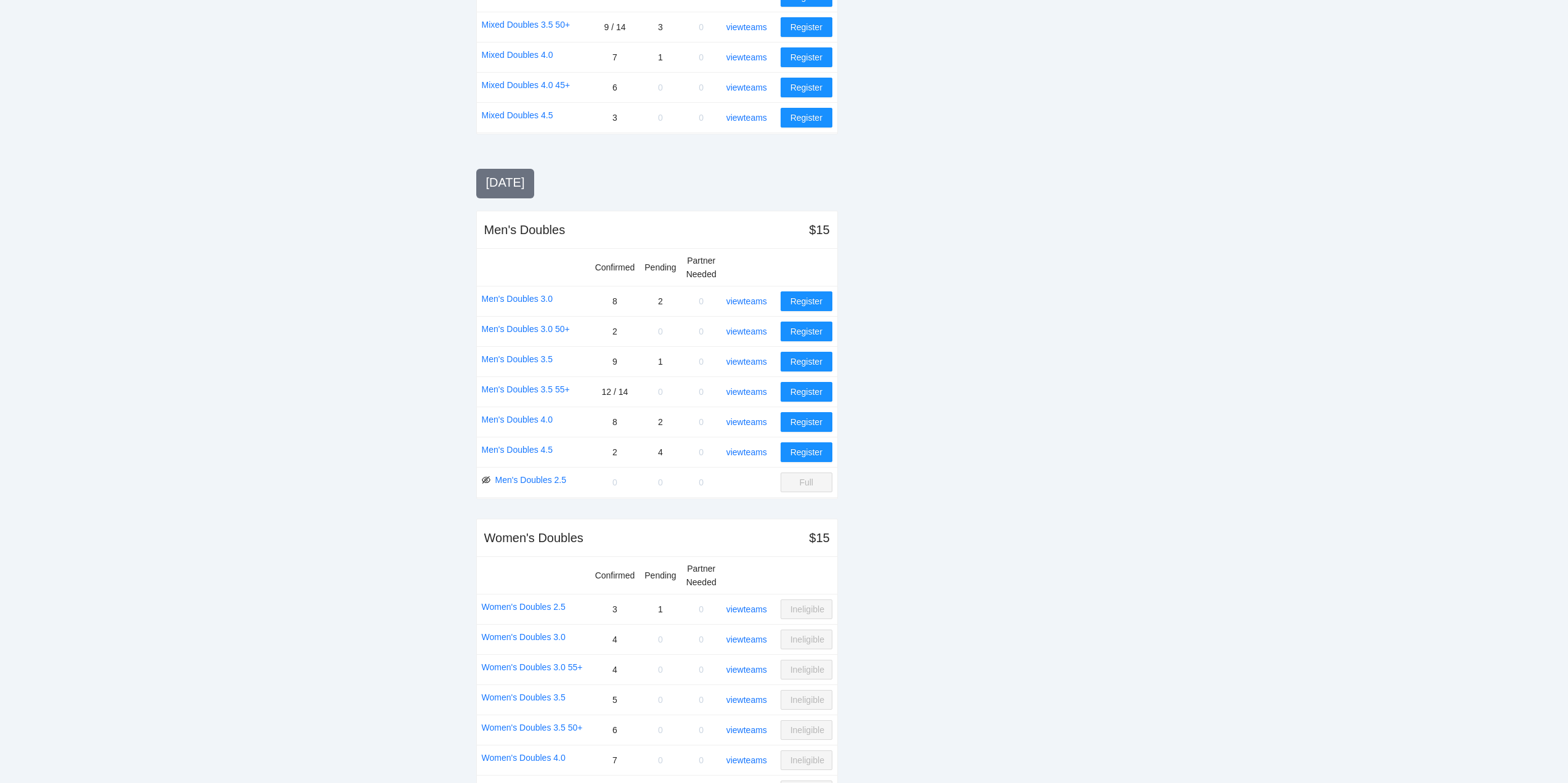
scroll to position [1047, 0]
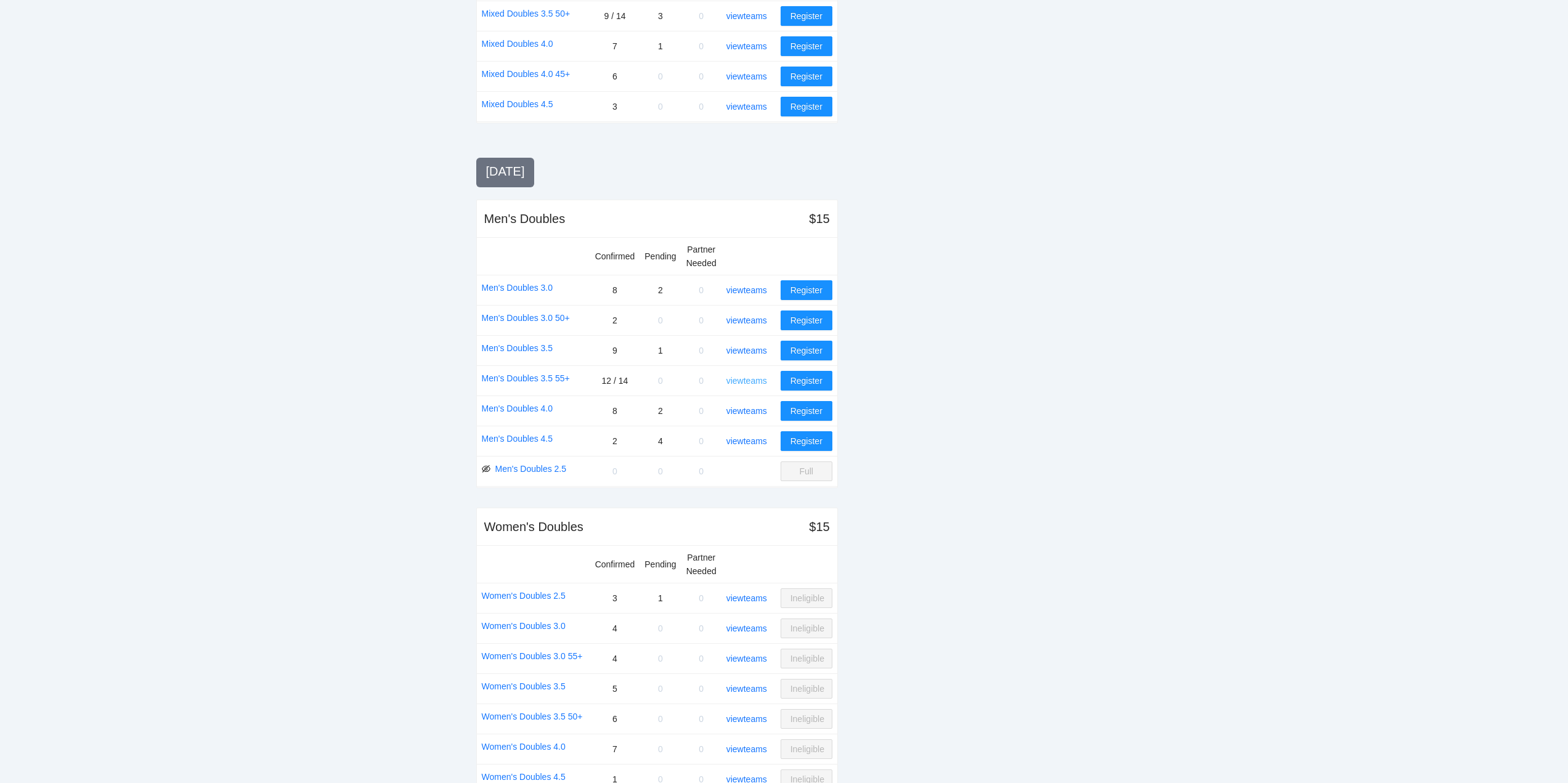
click at [756, 380] on link "view teams" at bounding box center [747, 381] width 41 height 10
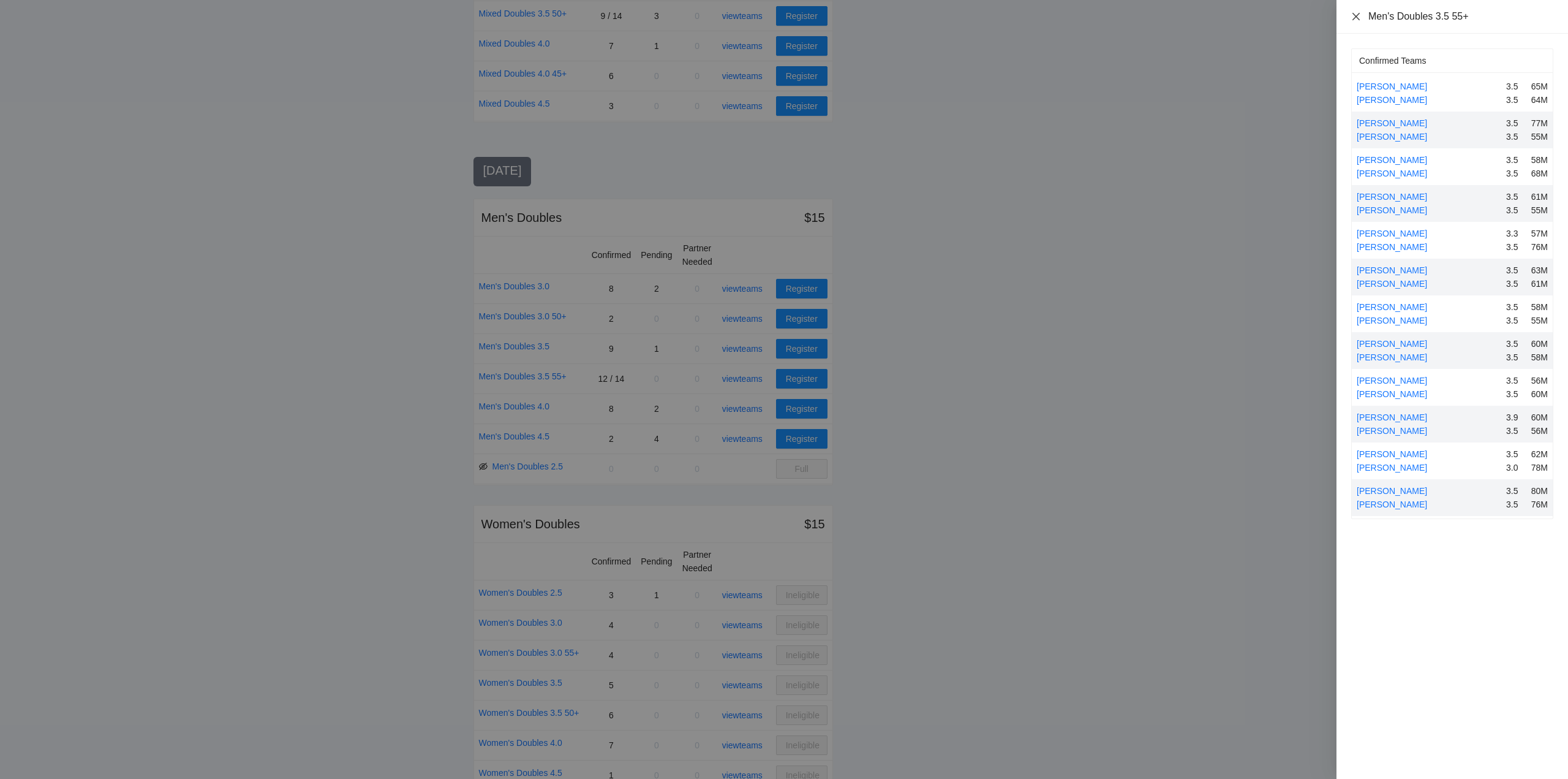
click at [1358, 14] on icon "close" at bounding box center [1357, 17] width 10 height 10
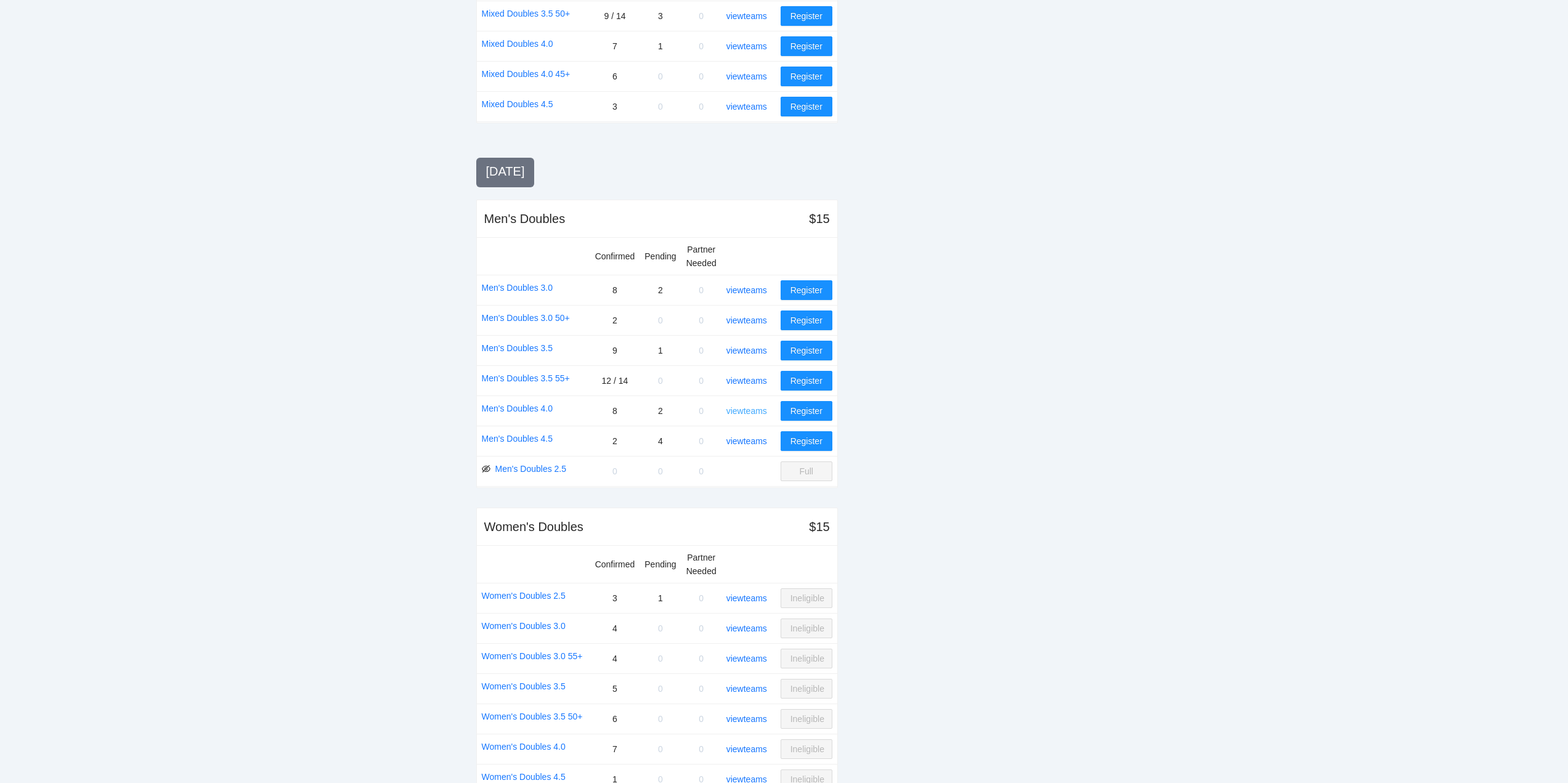
click at [749, 408] on link "view teams" at bounding box center [747, 411] width 41 height 10
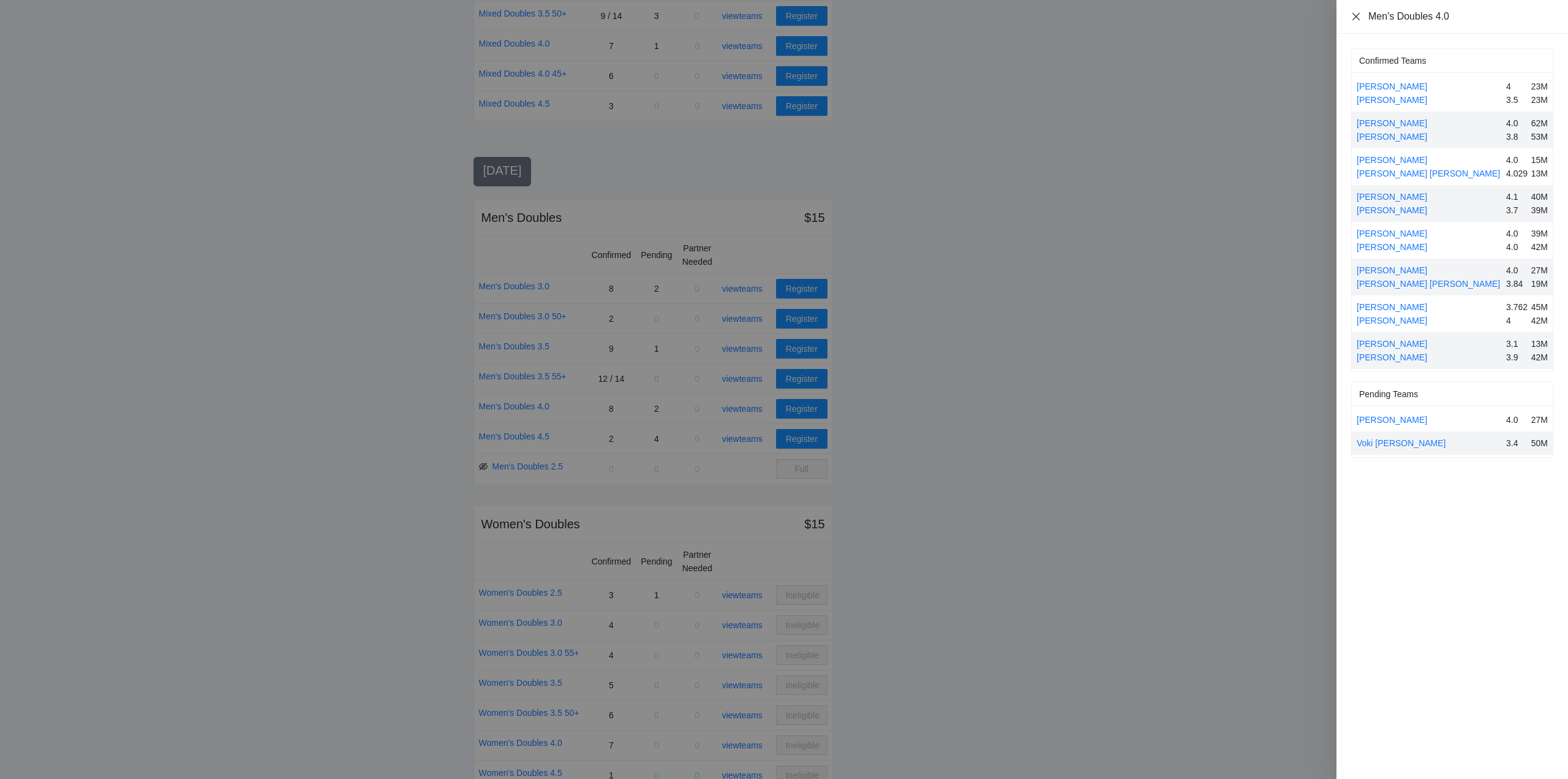
click at [1356, 14] on icon "close" at bounding box center [1357, 17] width 10 height 10
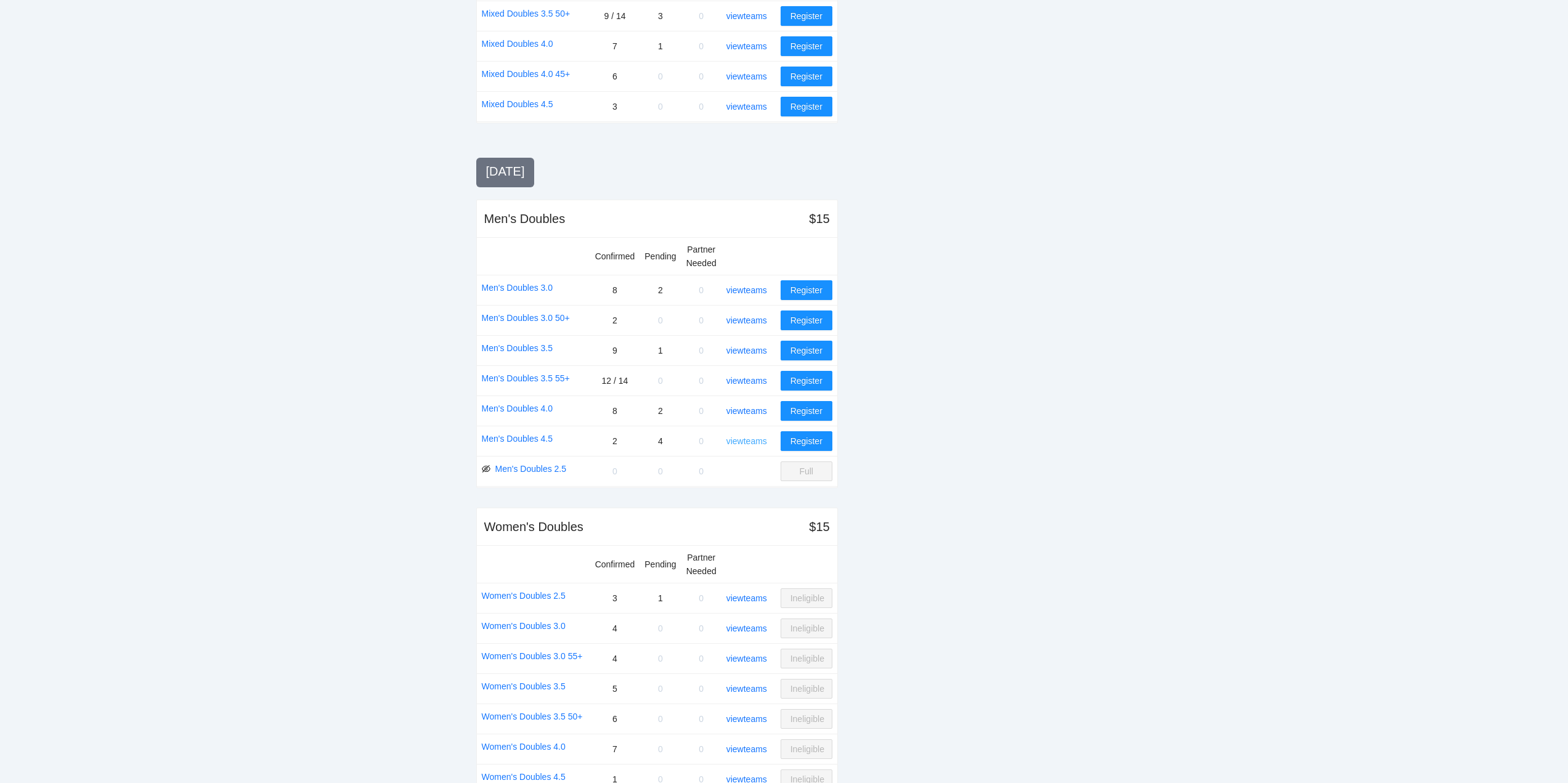
click at [748, 443] on link "view teams" at bounding box center [747, 441] width 41 height 10
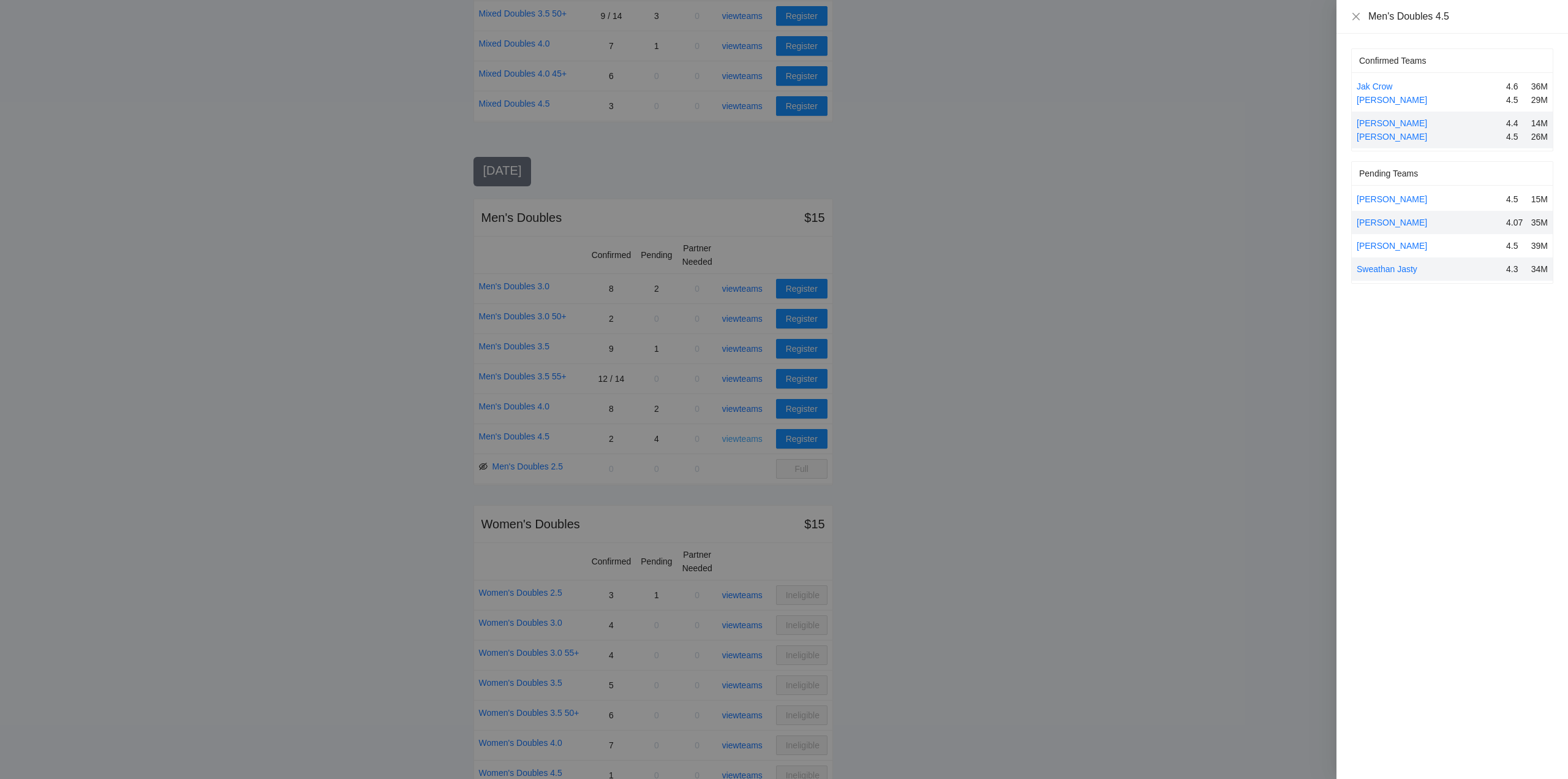
click at [744, 441] on div at bounding box center [784, 390] width 1568 height 779
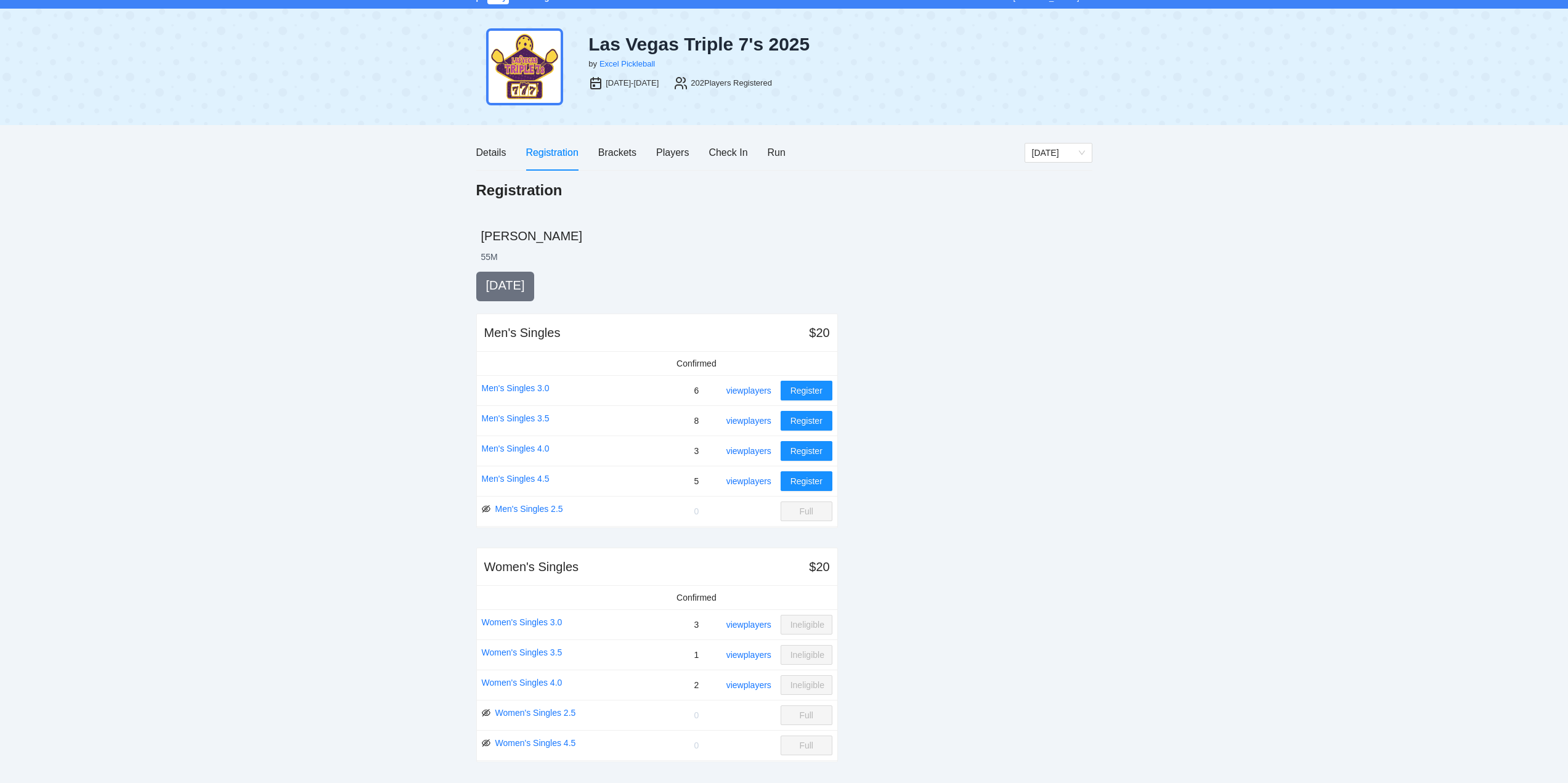
scroll to position [0, 0]
